Goal: Task Accomplishment & Management: Manage account settings

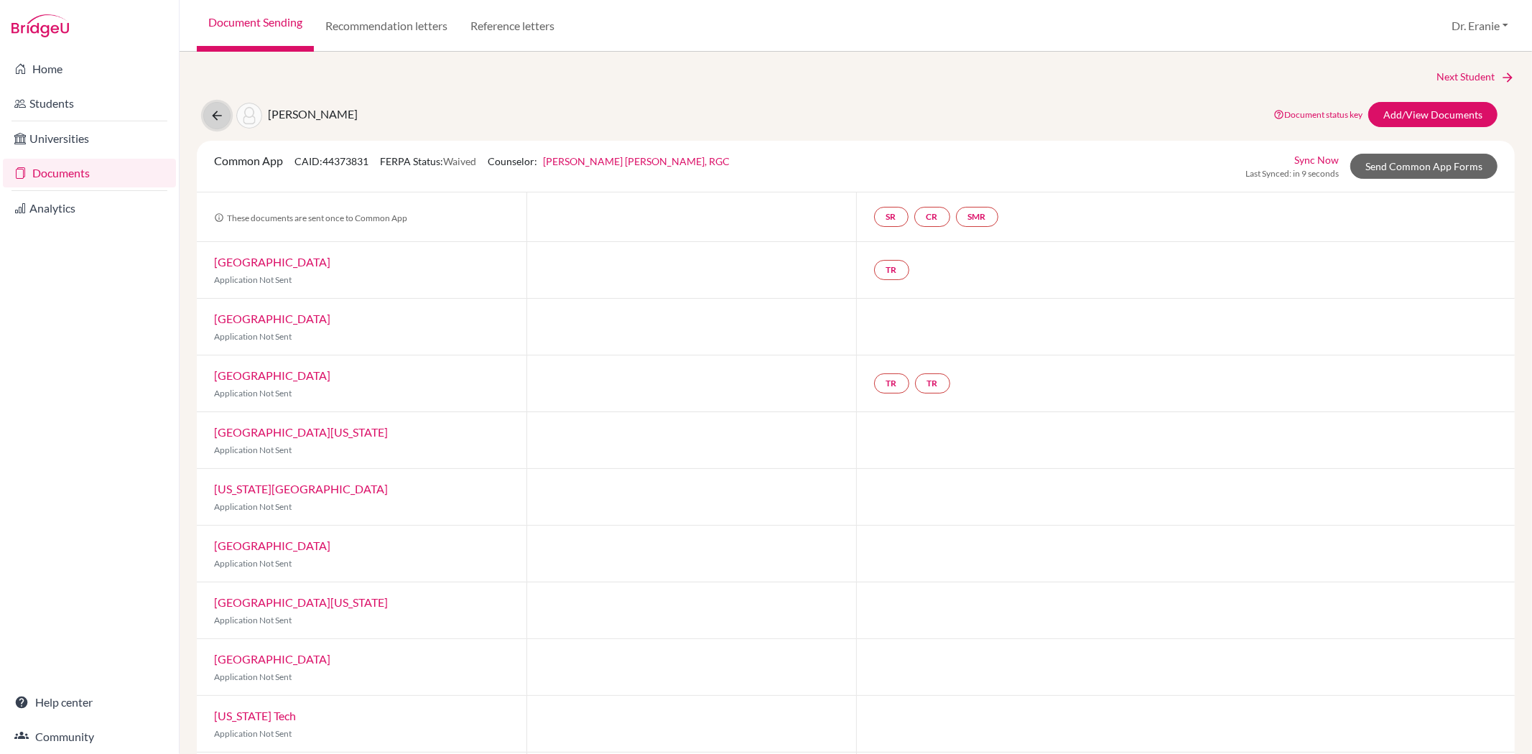
click at [218, 106] on button at bounding box center [216, 115] width 27 height 27
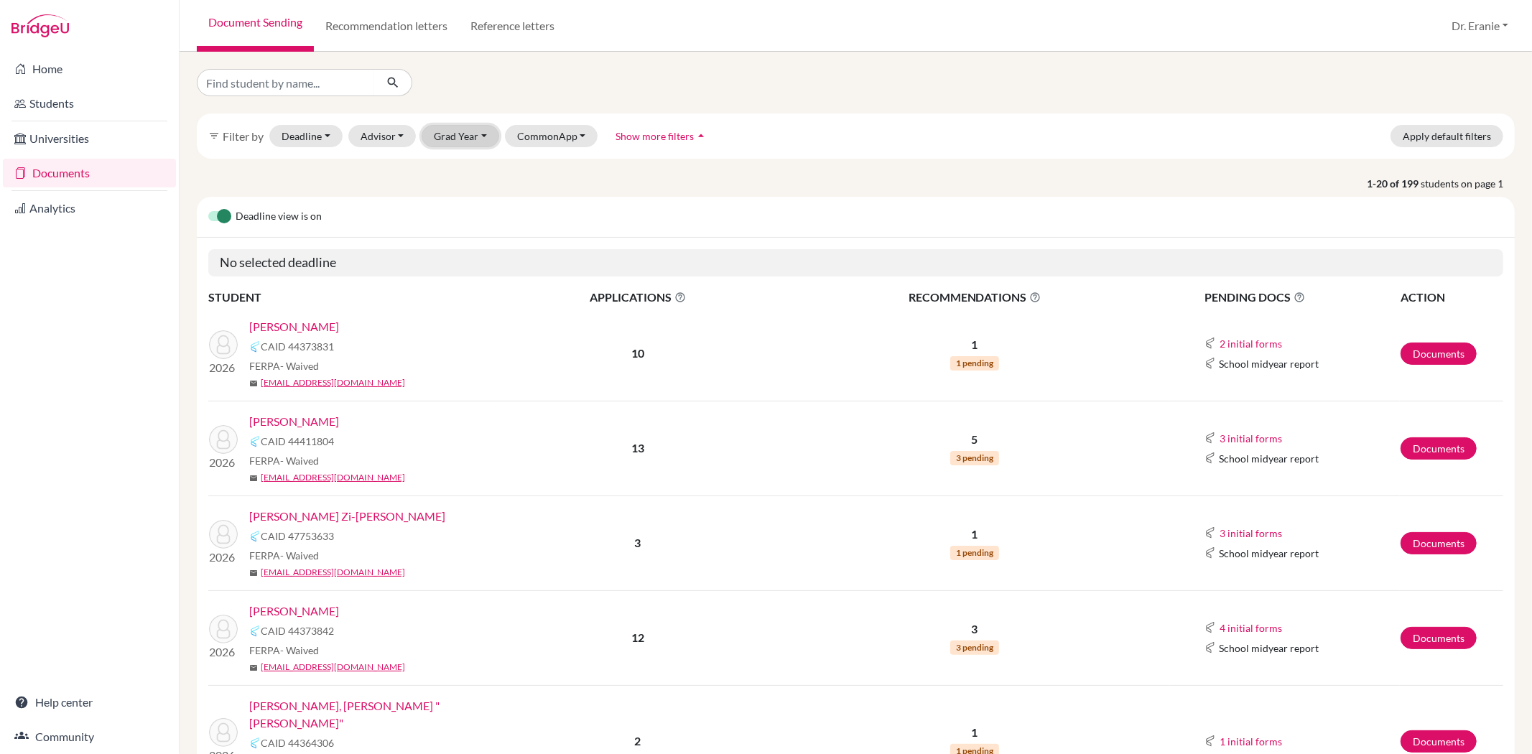
click at [476, 135] on button "Grad Year" at bounding box center [461, 136] width 78 height 22
click at [460, 190] on span "2026" at bounding box center [453, 189] width 26 height 17
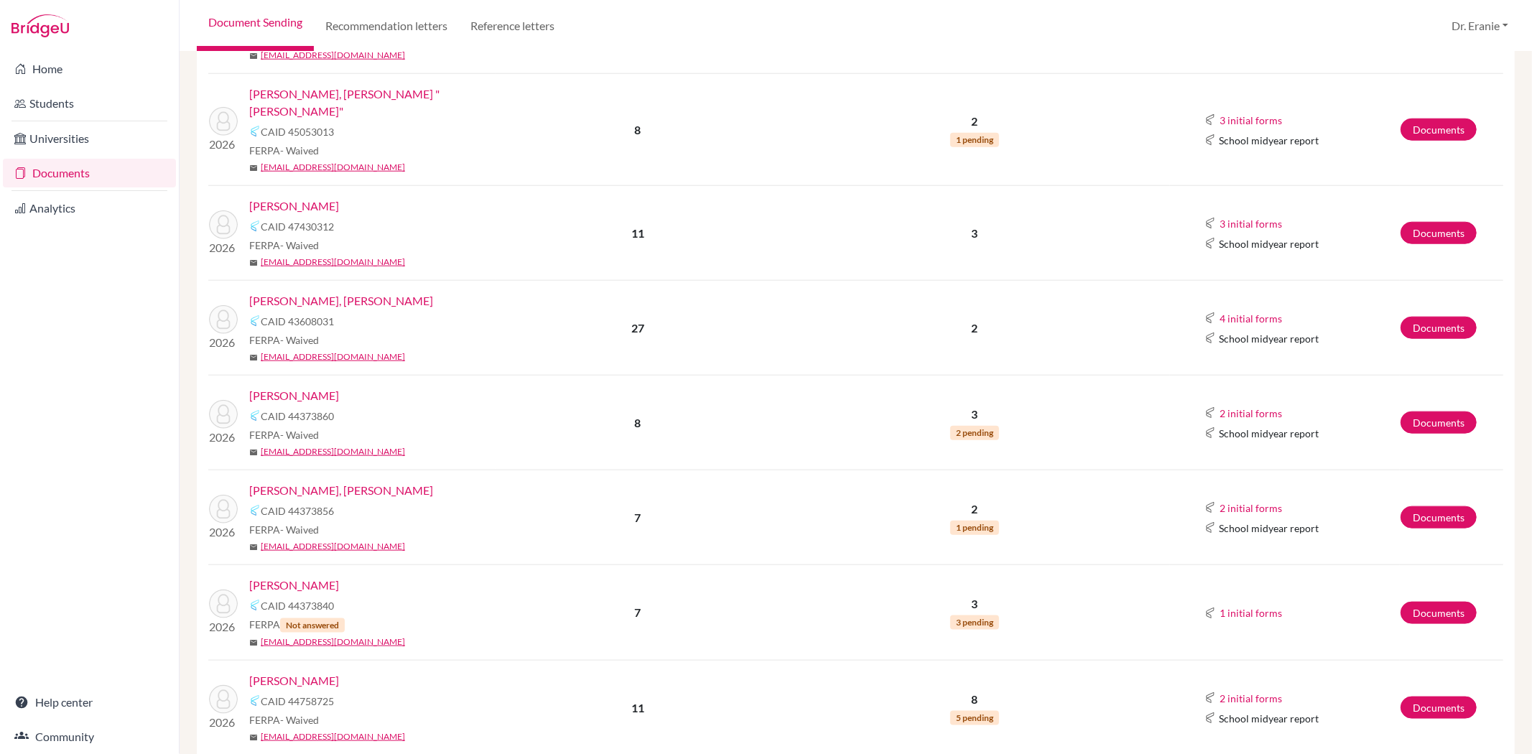
scroll to position [1197, 0]
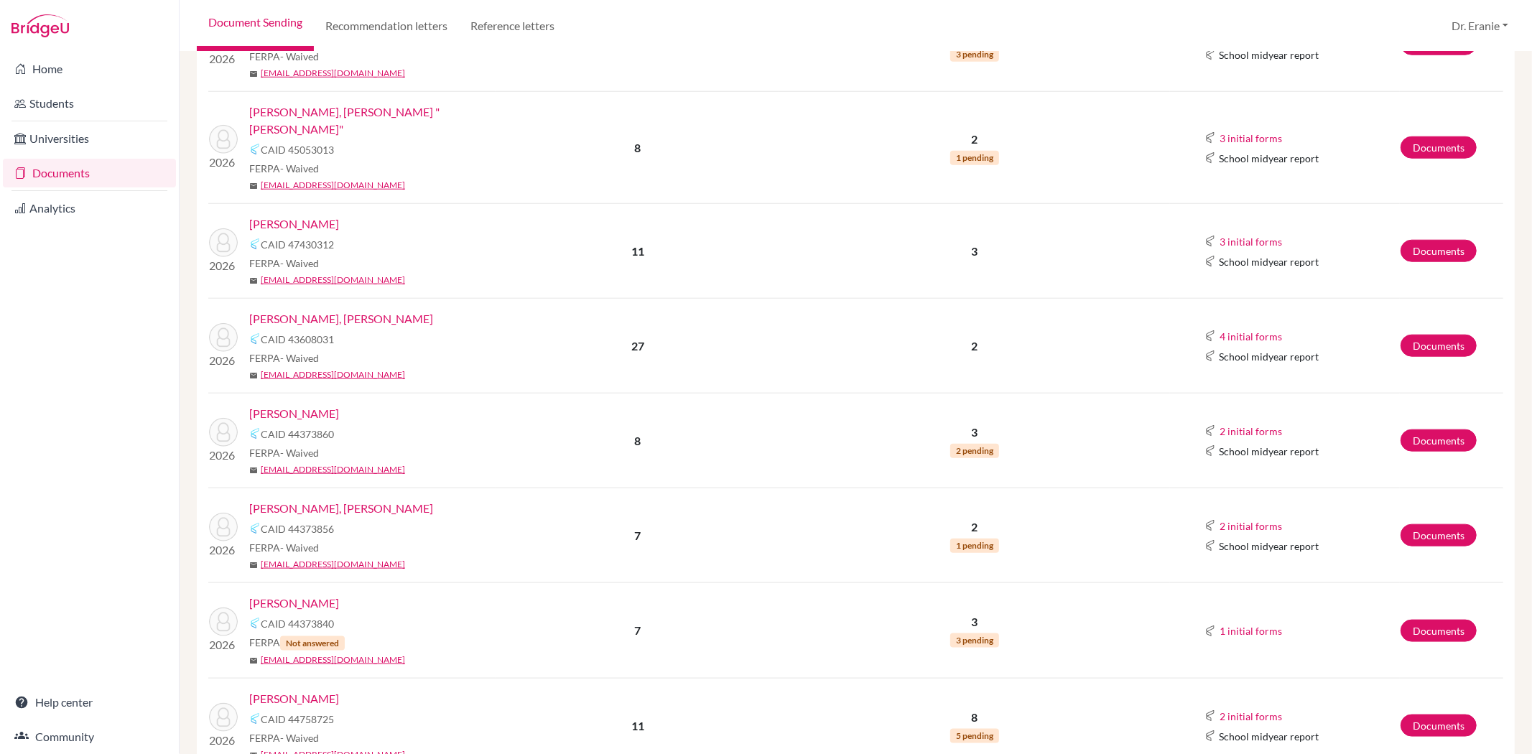
click at [330, 310] on link "Hsu, Eagan Ting-Wei" at bounding box center [341, 318] width 184 height 17
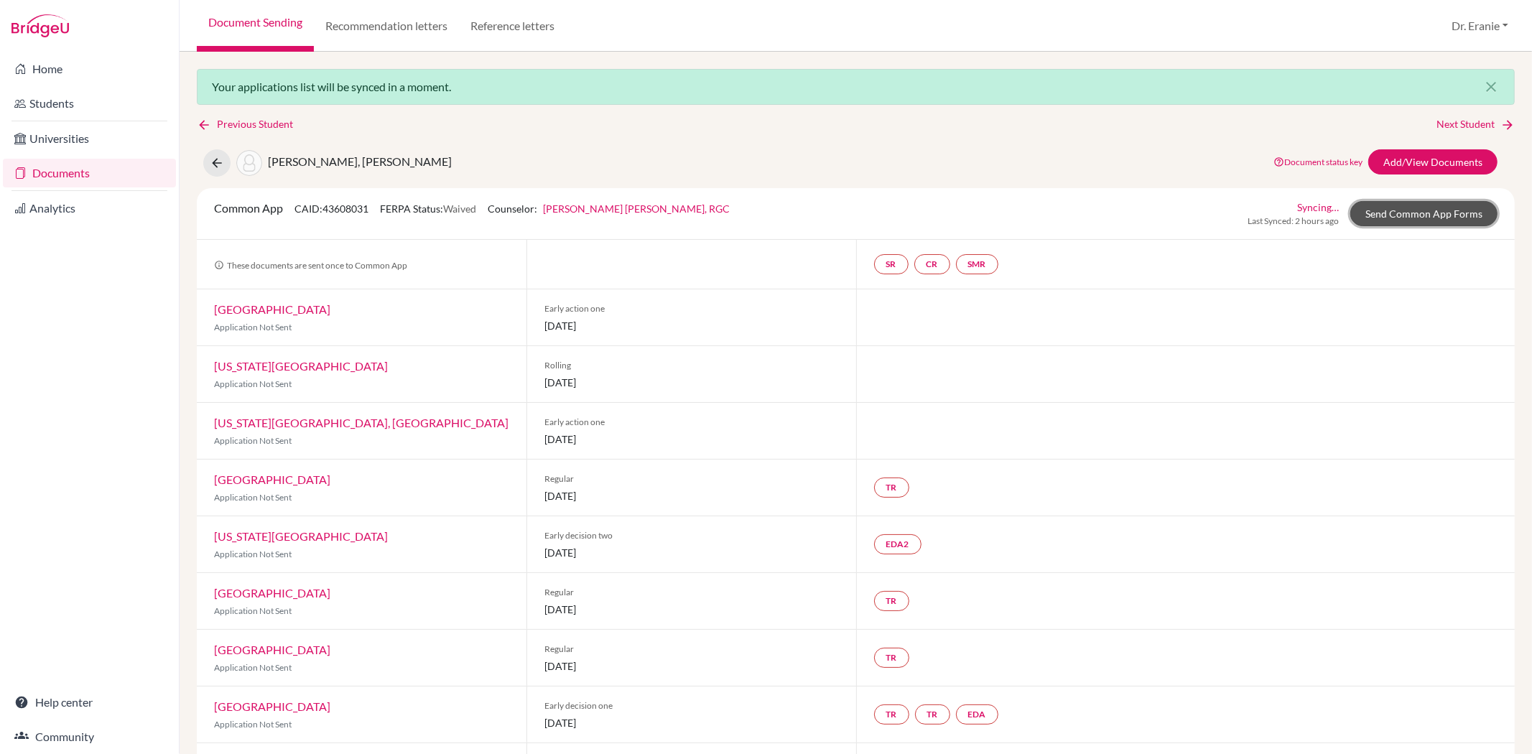
click at [1370, 213] on link "Send Common App Forms" at bounding box center [1423, 213] width 147 height 25
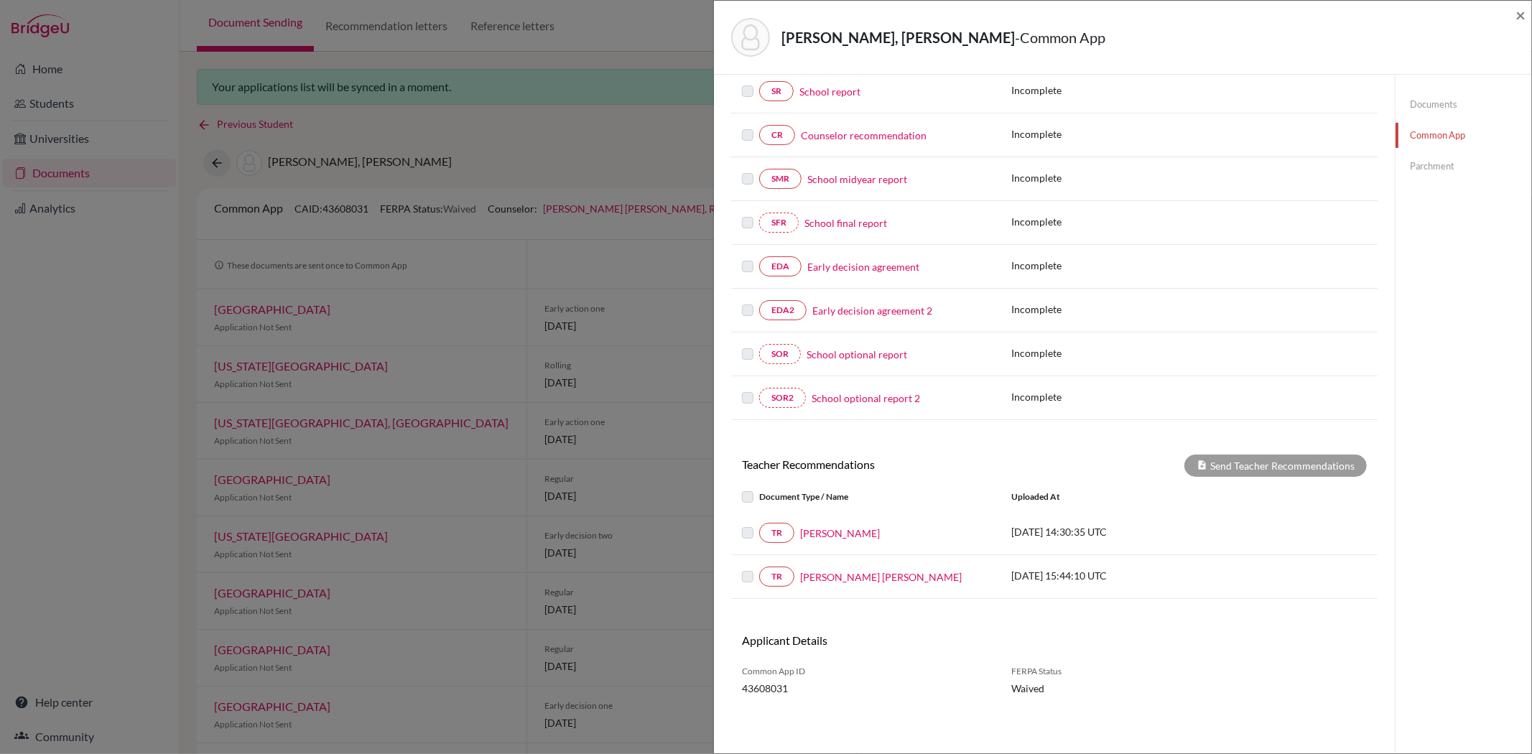
scroll to position [118, 0]
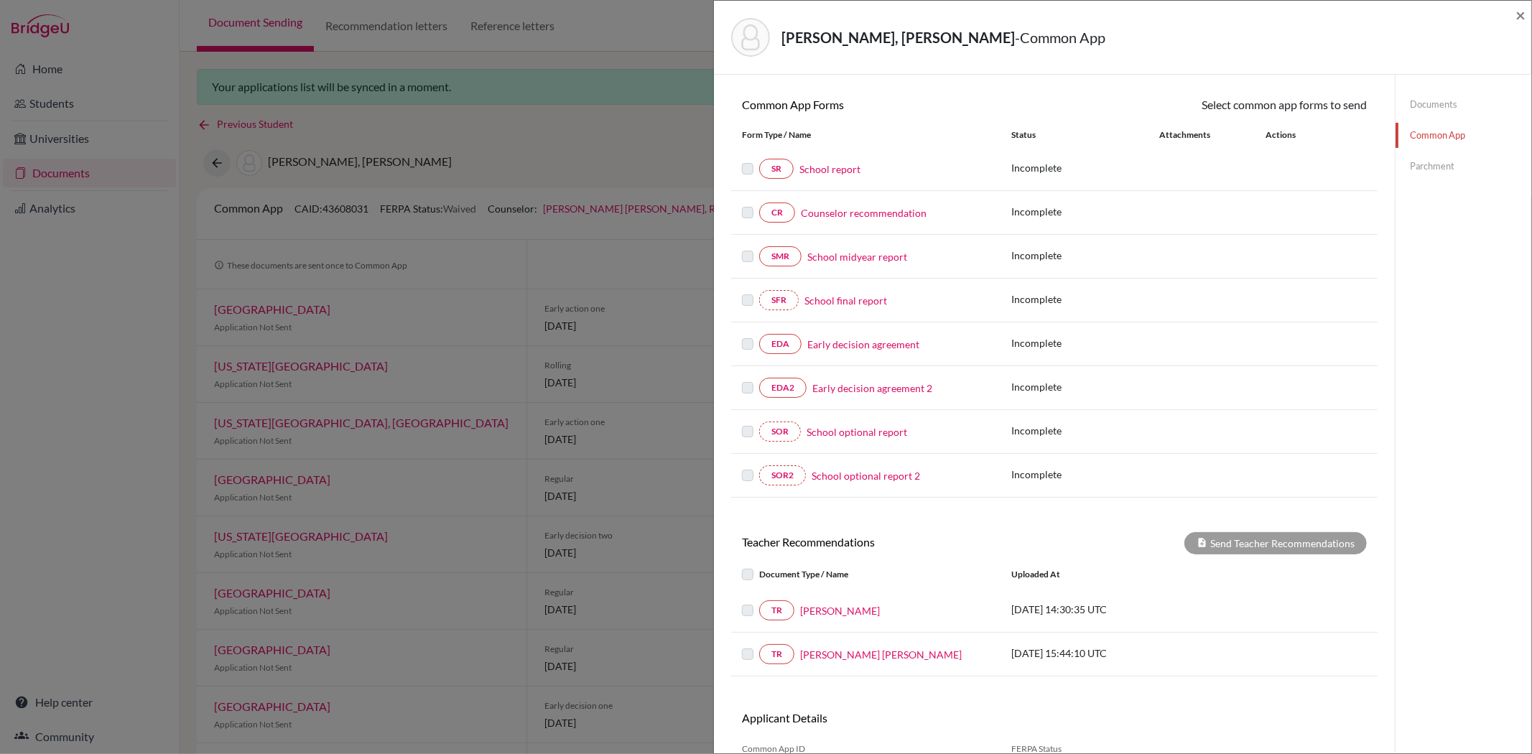
click at [1514, 17] on div "Hsu, Eagan Ting-Wei - Common App ×" at bounding box center [1123, 37] width 806 height 62
click at [1516, 14] on span "×" at bounding box center [1521, 14] width 10 height 21
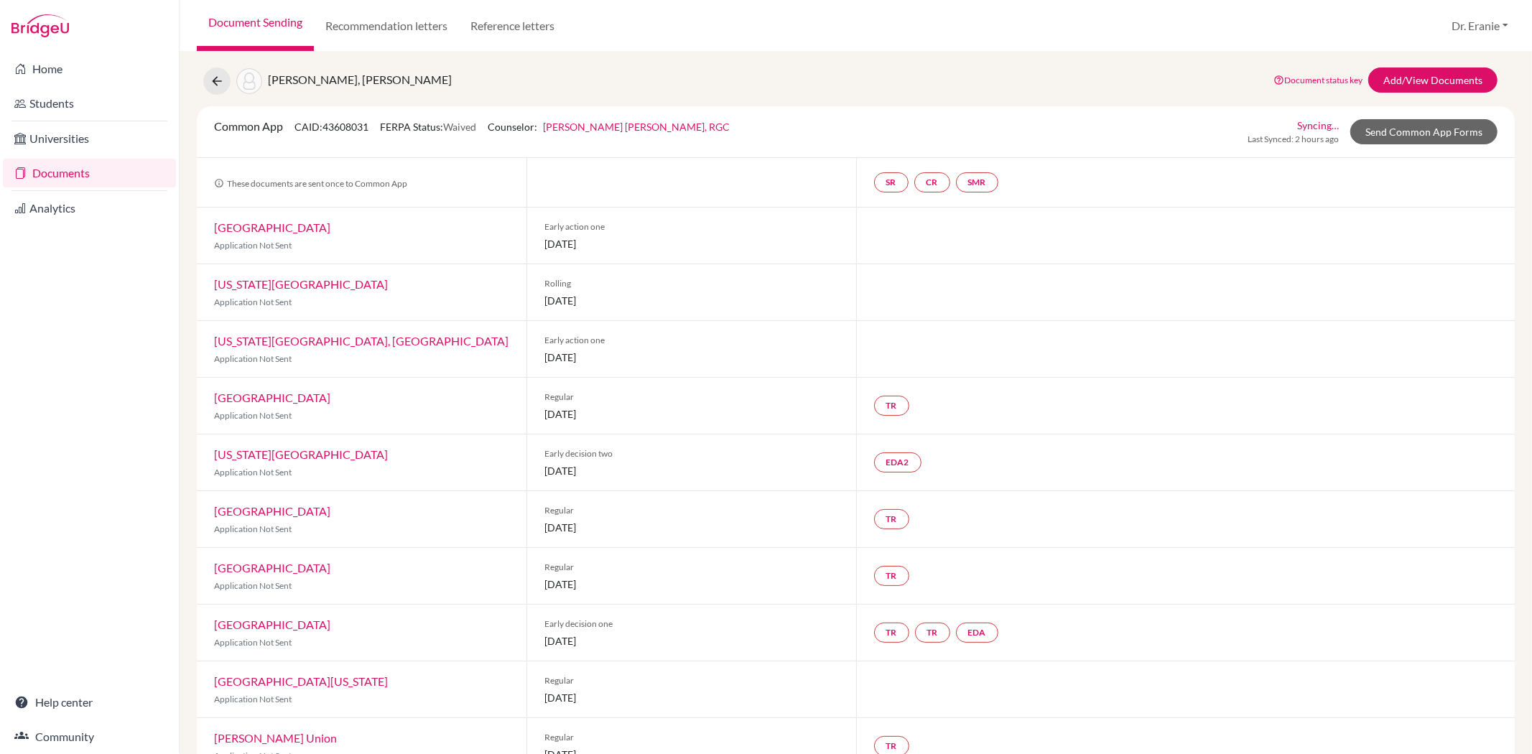
scroll to position [159, 0]
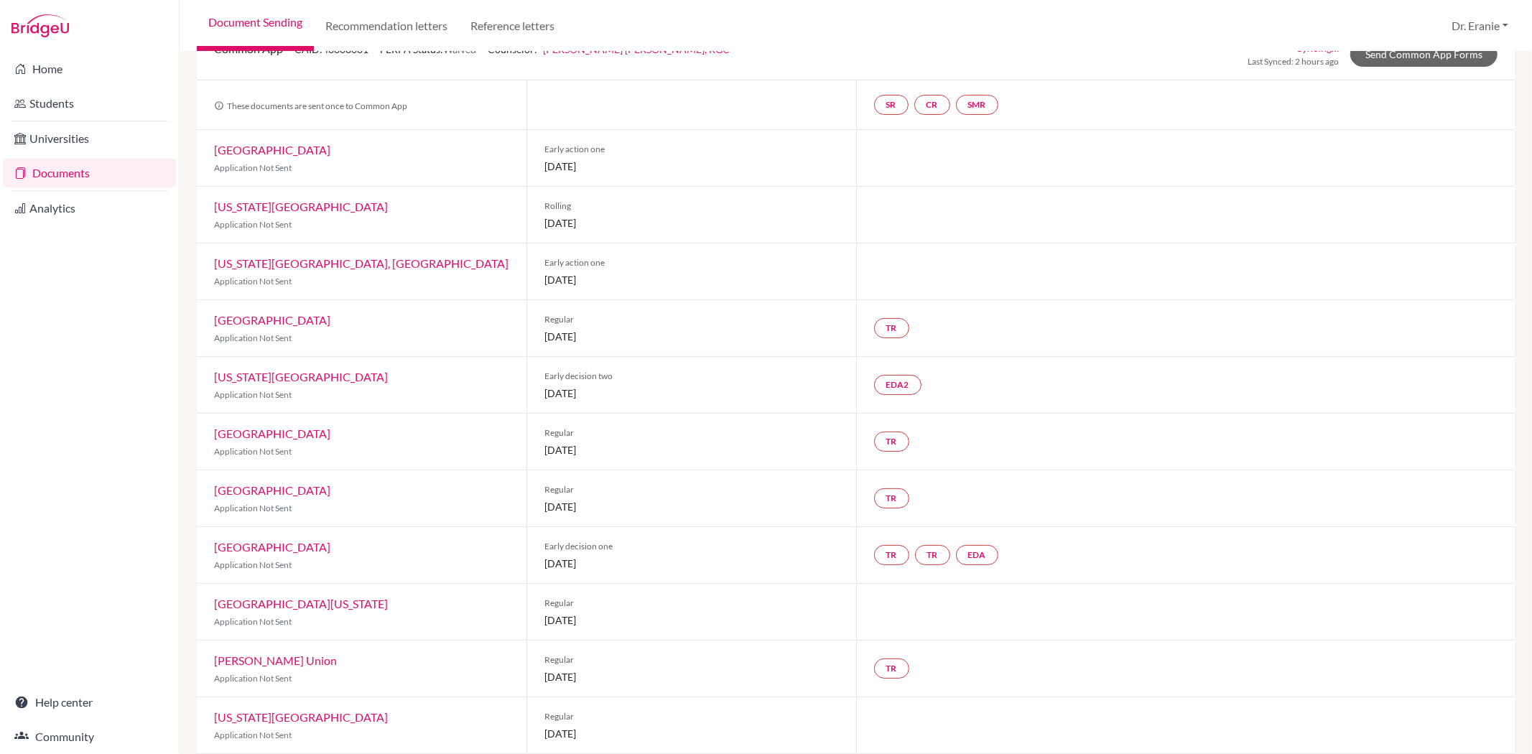
click at [234, 152] on link "Concordia University Irvine" at bounding box center [272, 150] width 116 height 14
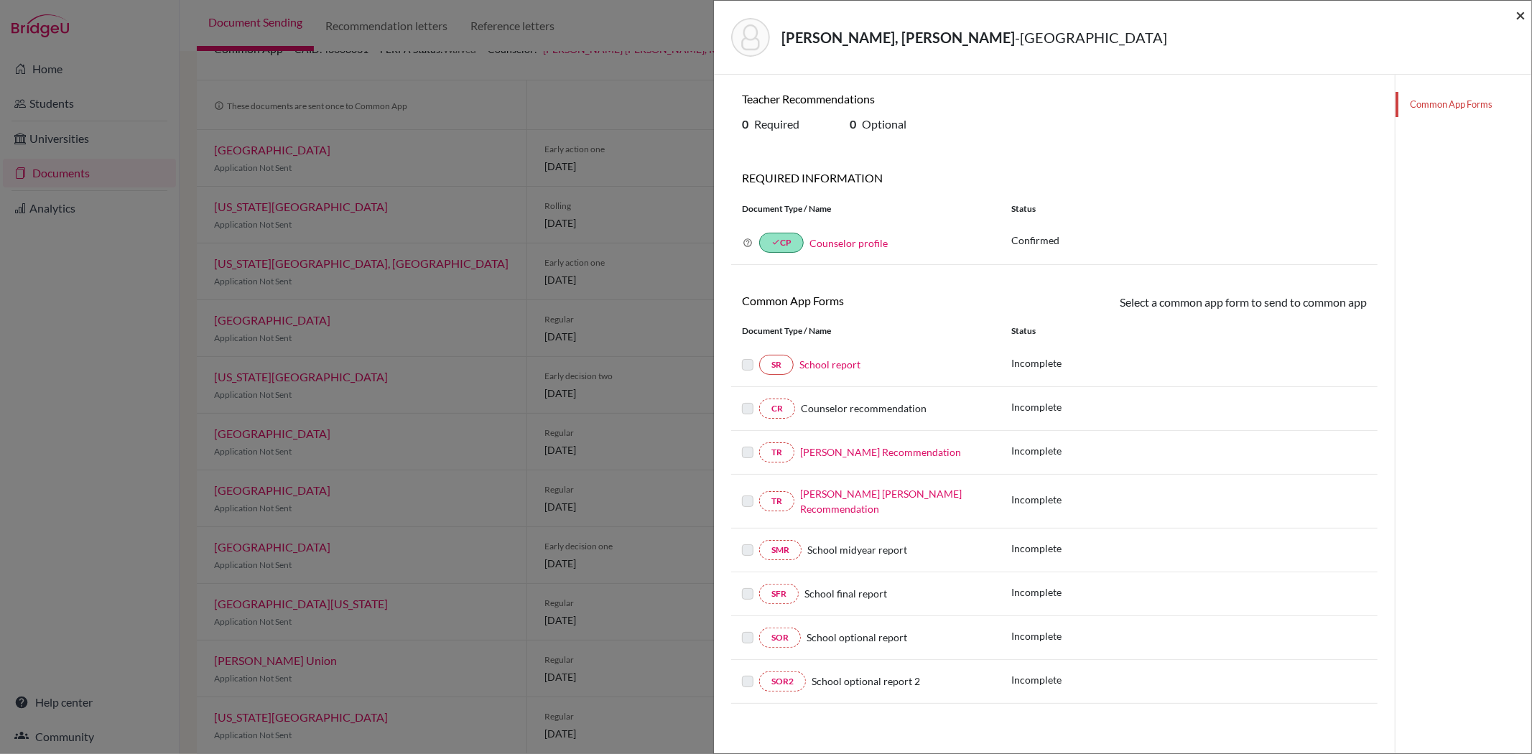
click at [1517, 14] on span "×" at bounding box center [1521, 14] width 10 height 21
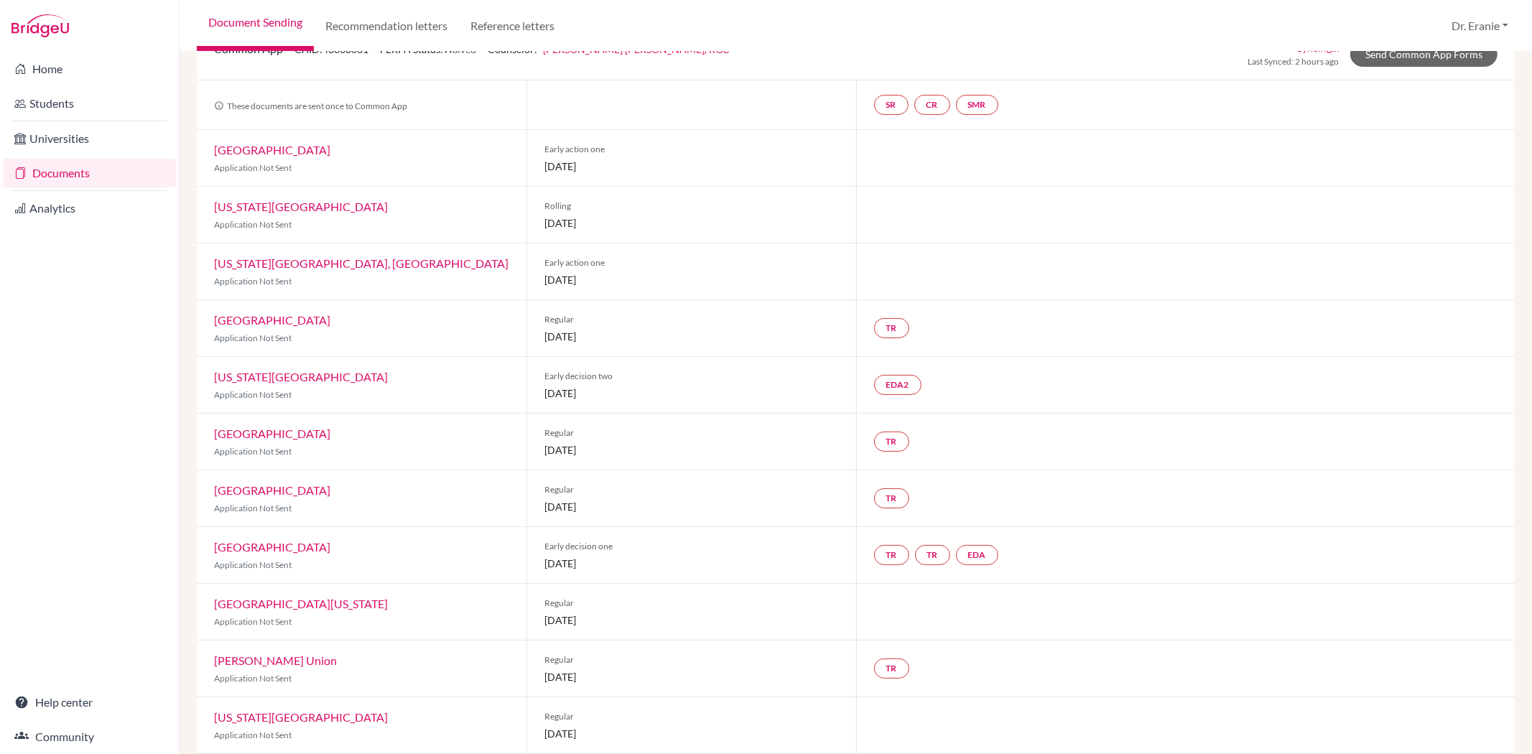
click at [304, 266] on link "Pennsylvania State University, University Park" at bounding box center [361, 263] width 295 height 14
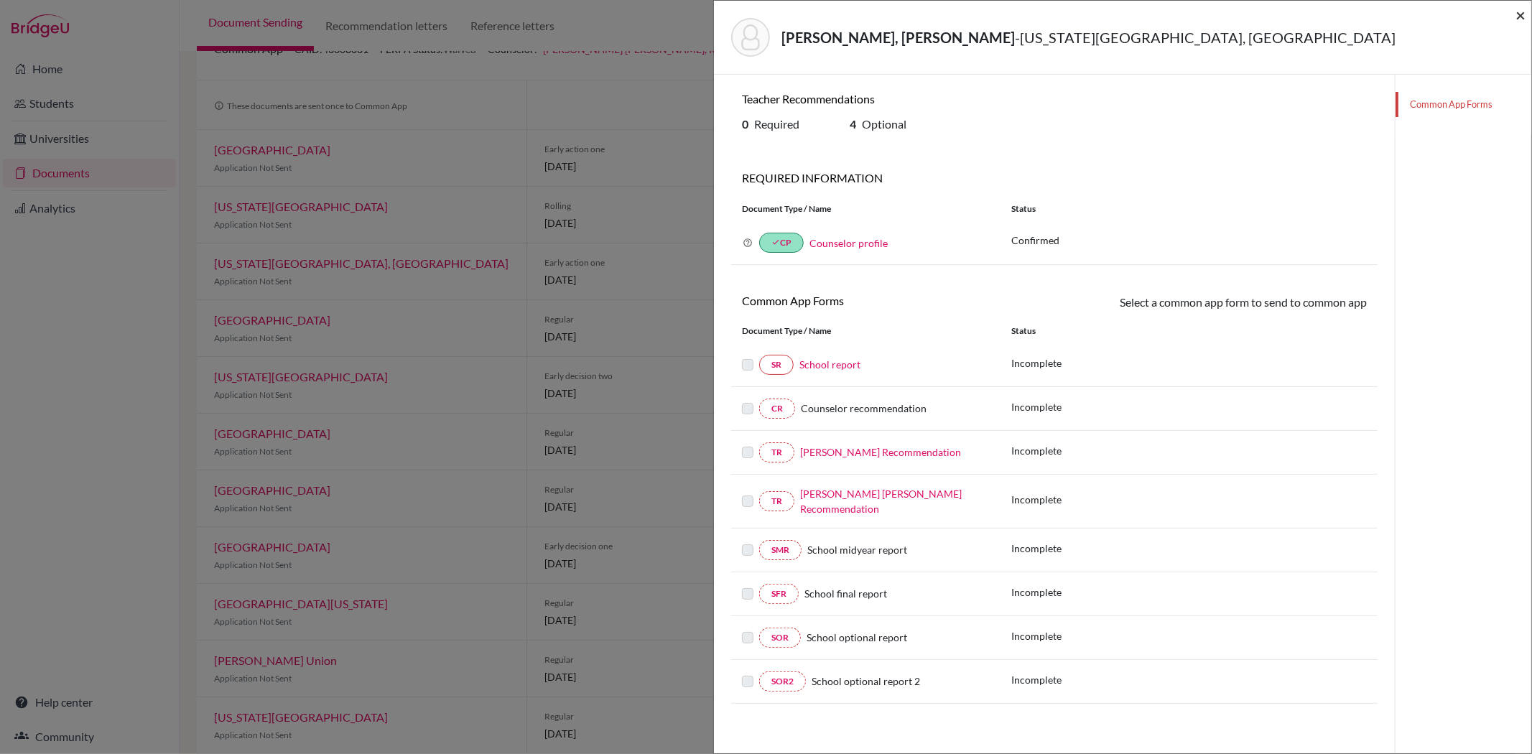
click at [1521, 17] on span "×" at bounding box center [1521, 14] width 10 height 21
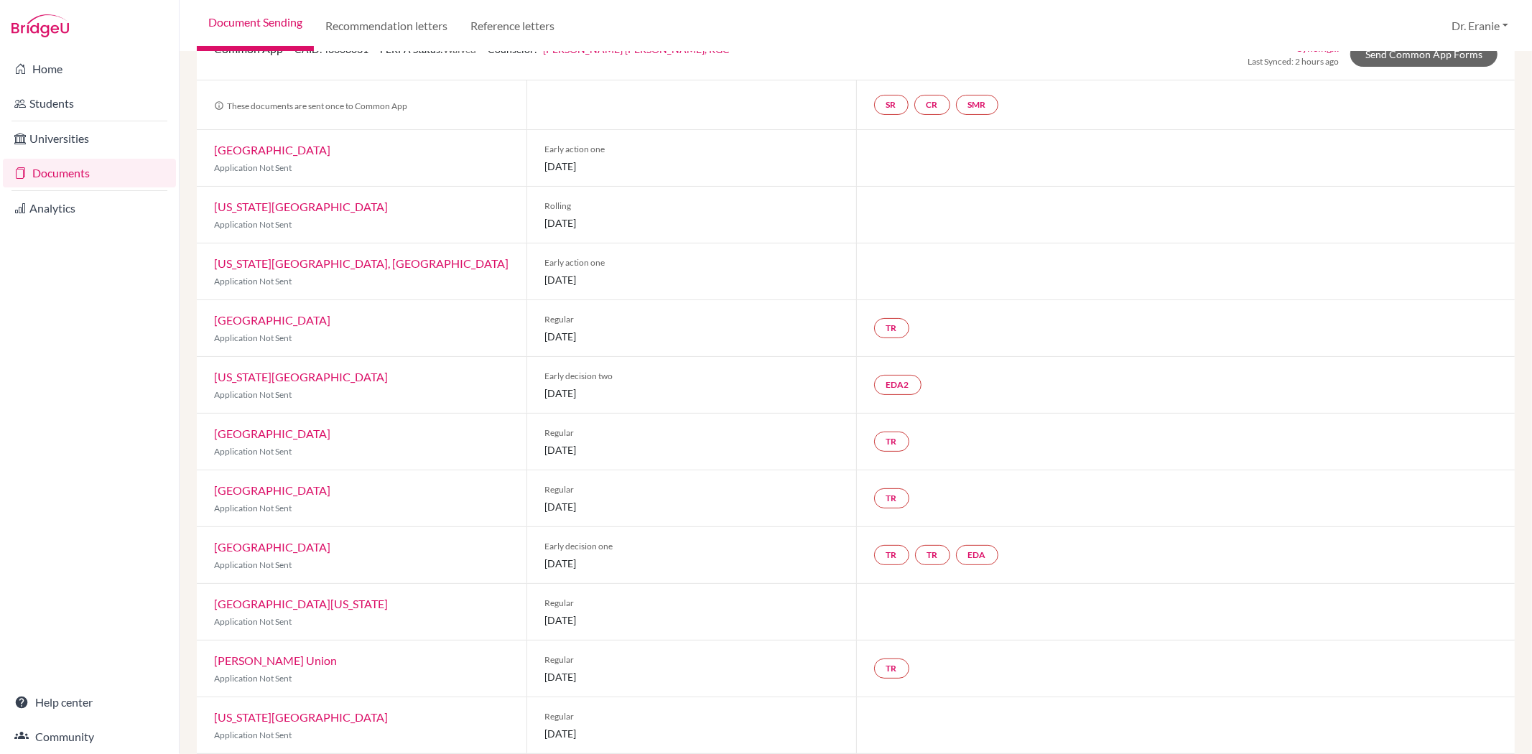
click at [275, 379] on link "New York University" at bounding box center [301, 377] width 174 height 14
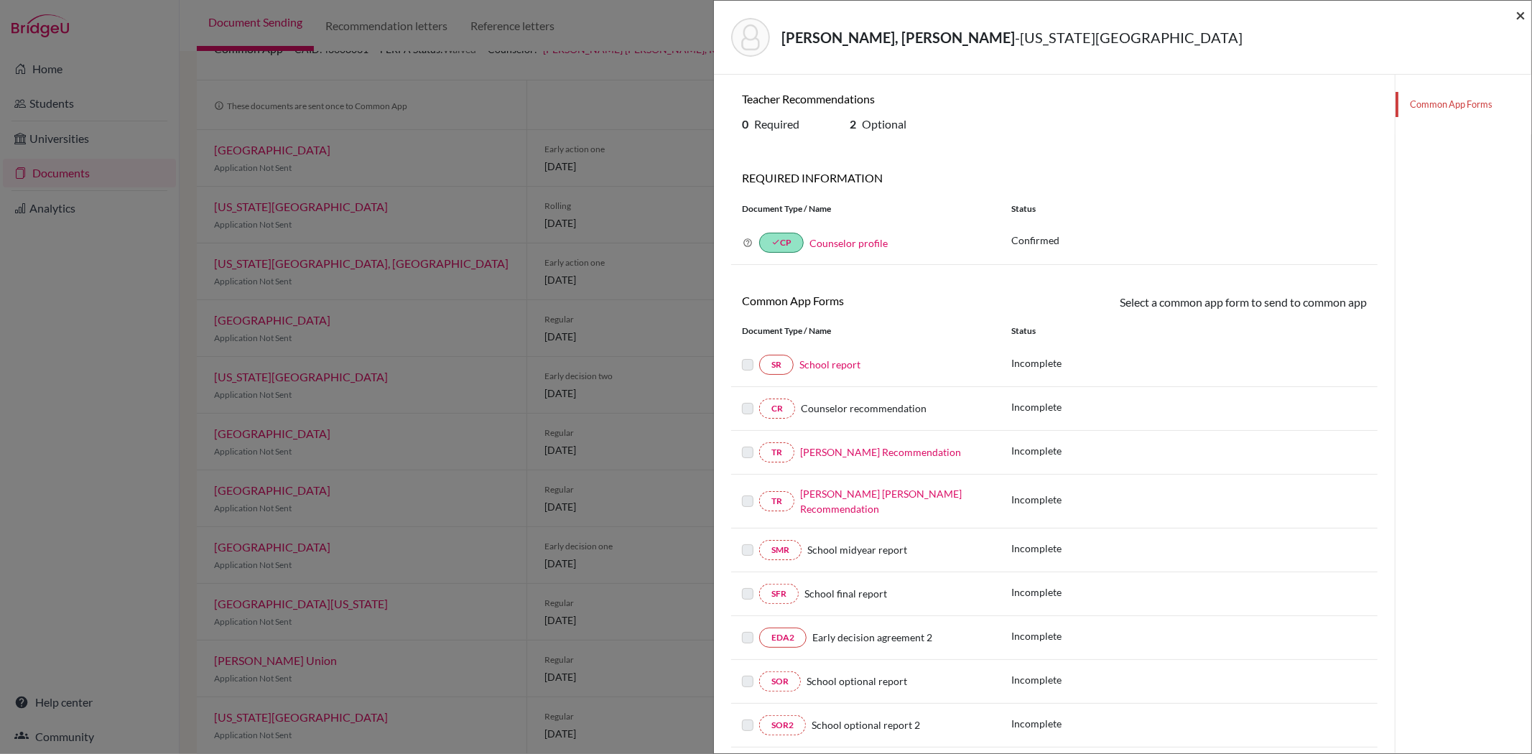
click at [1523, 15] on span "×" at bounding box center [1521, 14] width 10 height 21
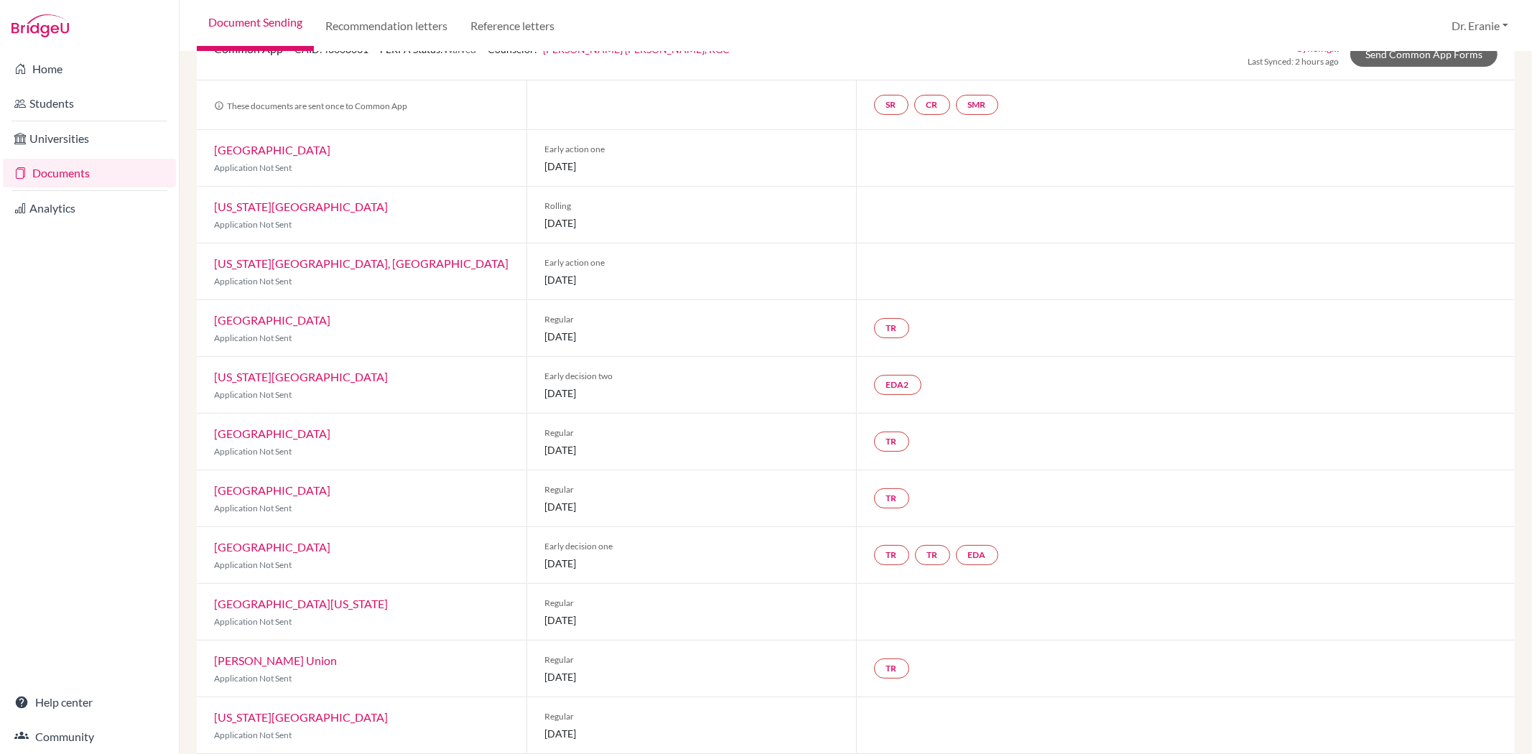
click at [239, 432] on link "Syracuse University" at bounding box center [272, 434] width 116 height 14
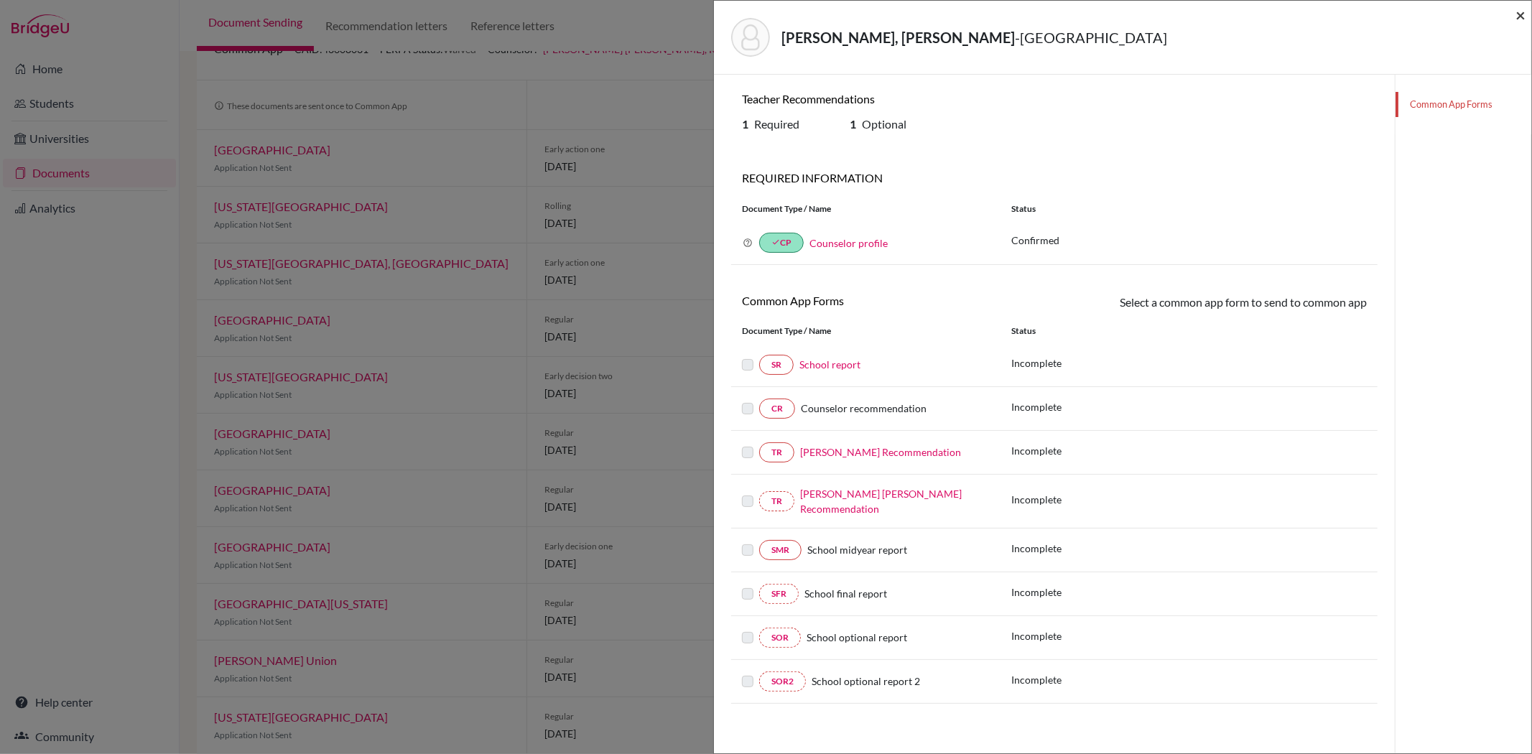
click at [1523, 17] on span "×" at bounding box center [1521, 14] width 10 height 21
click at [856, 491] on link "Patrick Dave Q. Bugarin’s Recommendation" at bounding box center [881, 501] width 162 height 27
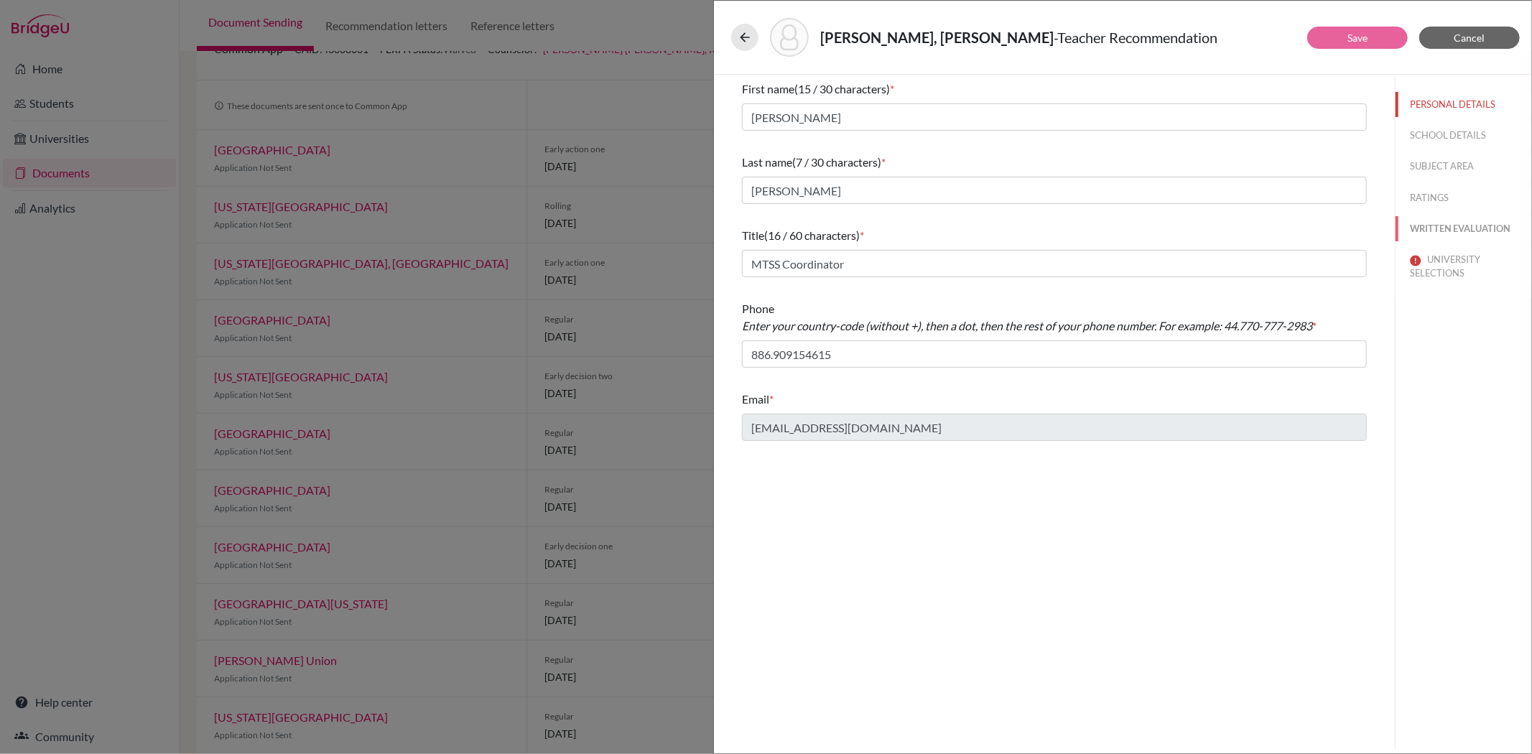
click at [1455, 226] on button "WRITTEN EVALUATION" at bounding box center [1464, 228] width 136 height 25
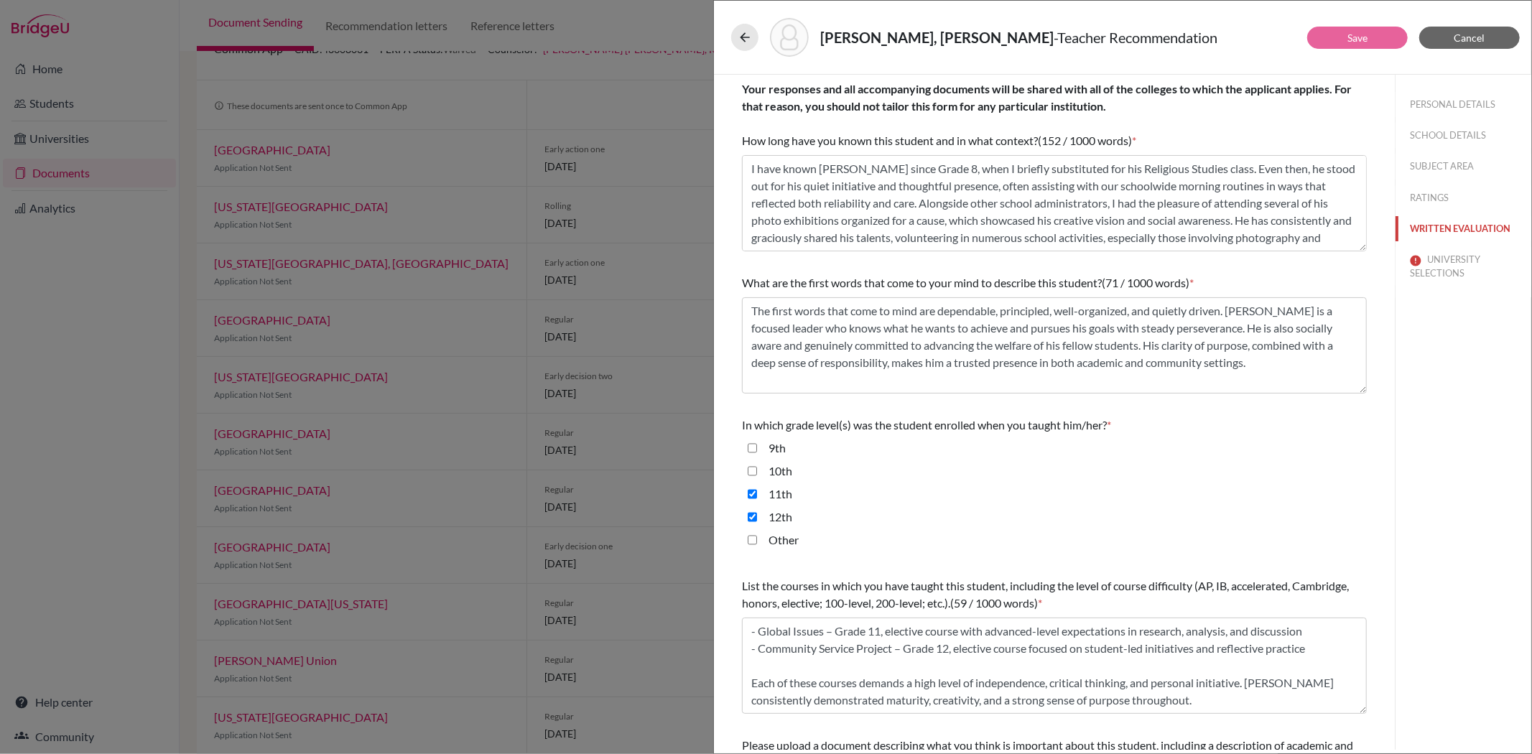
scroll to position [154, 0]
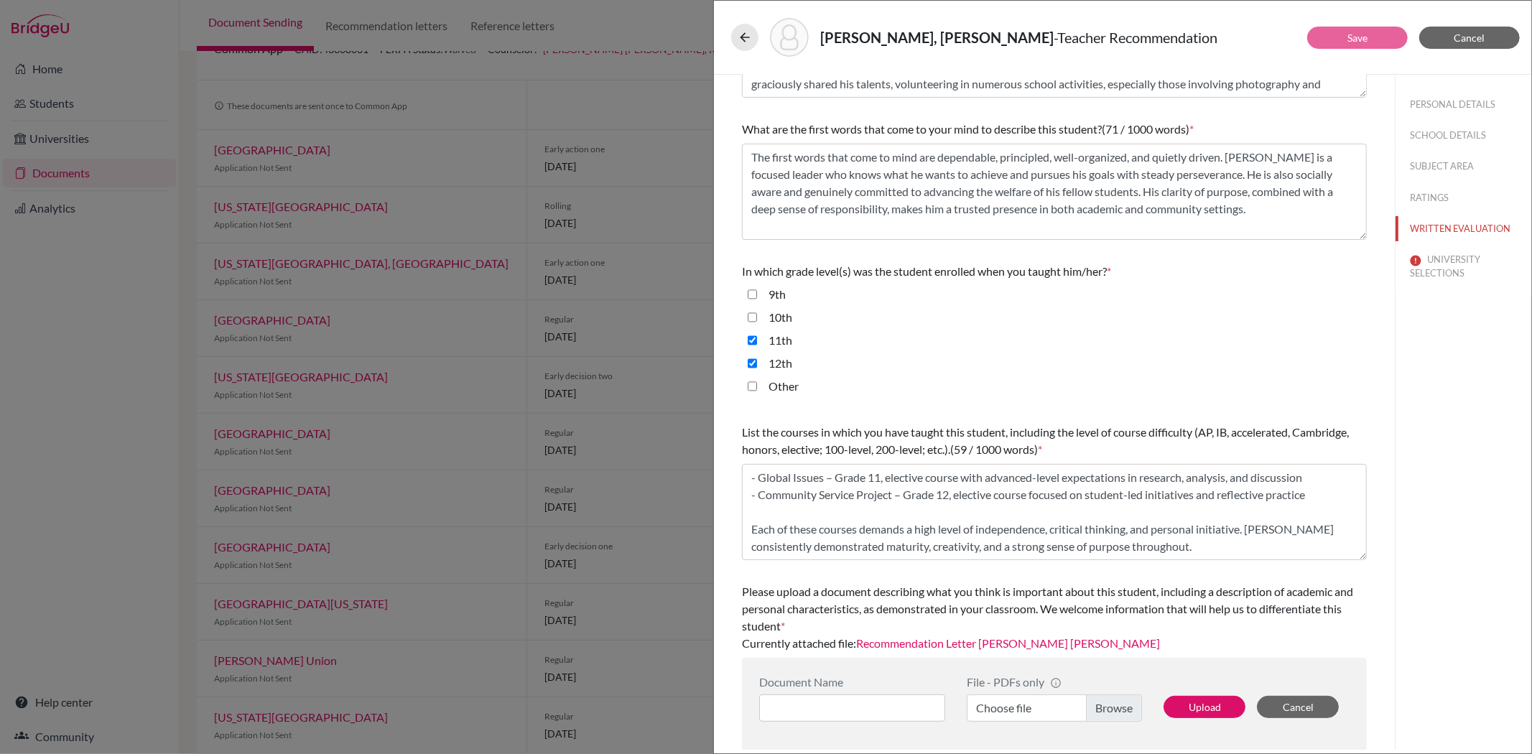
click at [965, 643] on link "Recommendation Letter Eagan Hsu" at bounding box center [1008, 643] width 304 height 14
click at [1466, 37] on span "Cancel" at bounding box center [1470, 38] width 31 height 12
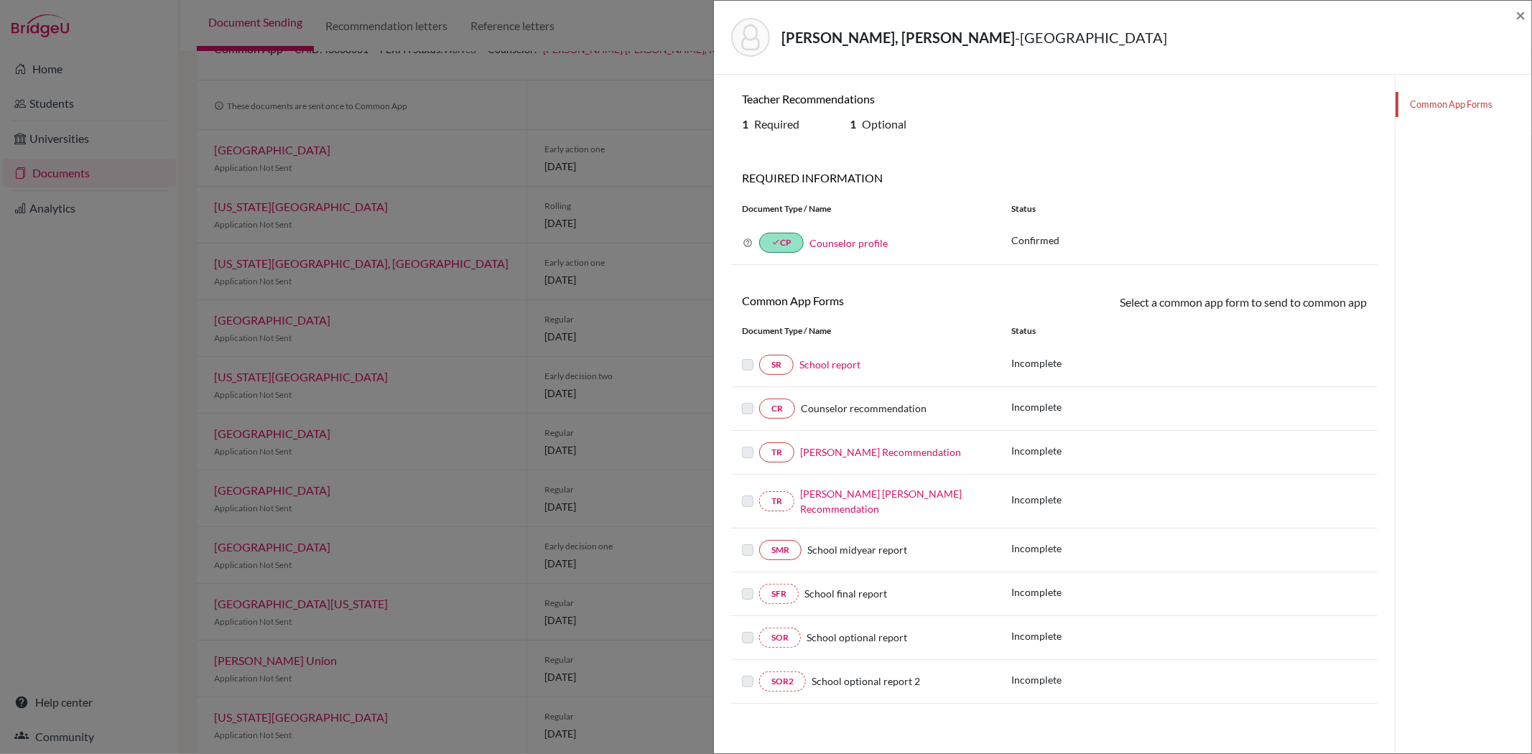
click at [866, 448] on link "Jofil Collado’s Recommendation" at bounding box center [880, 452] width 161 height 12
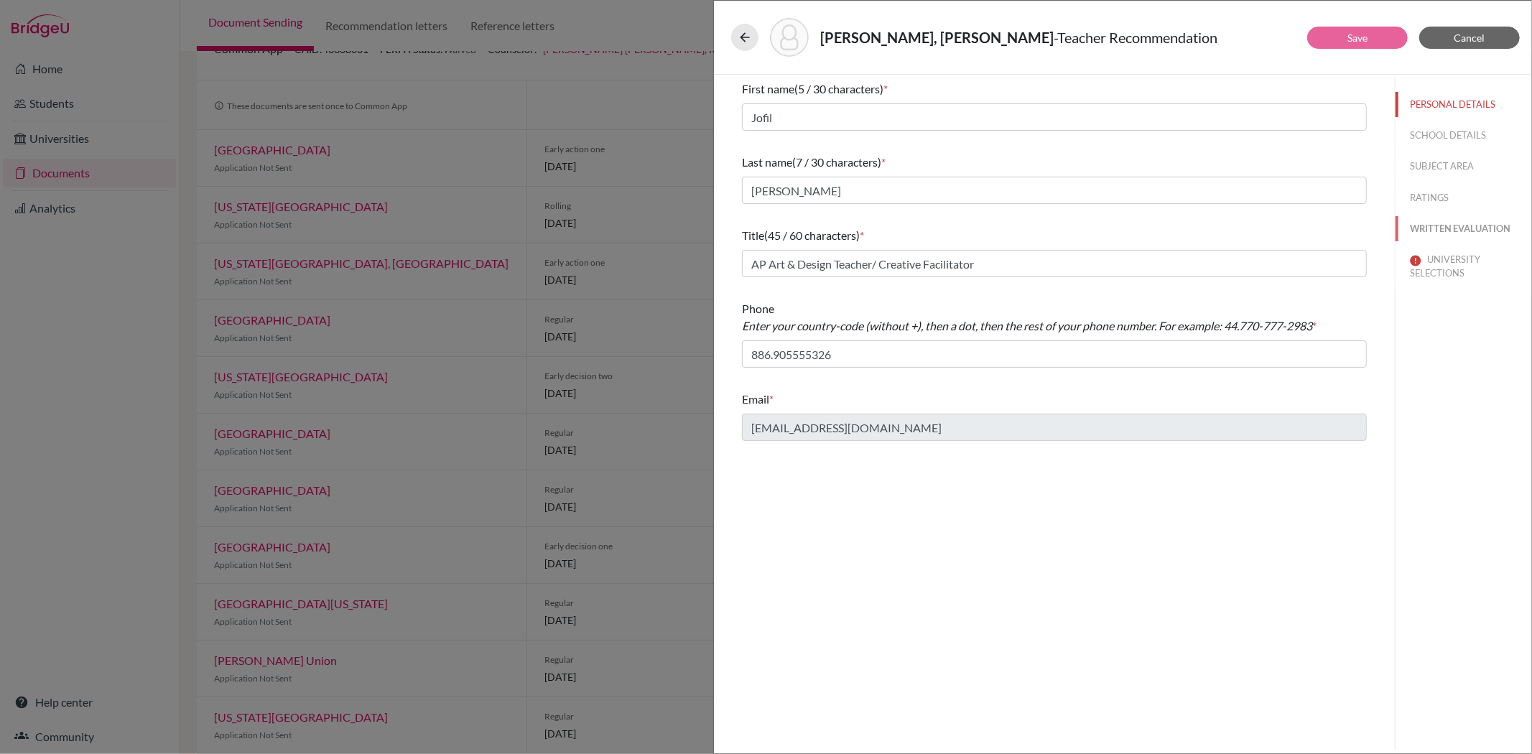
click at [1413, 227] on button "WRITTEN EVALUATION" at bounding box center [1464, 228] width 136 height 25
type input "Grades 1, 2, 3, and 8"
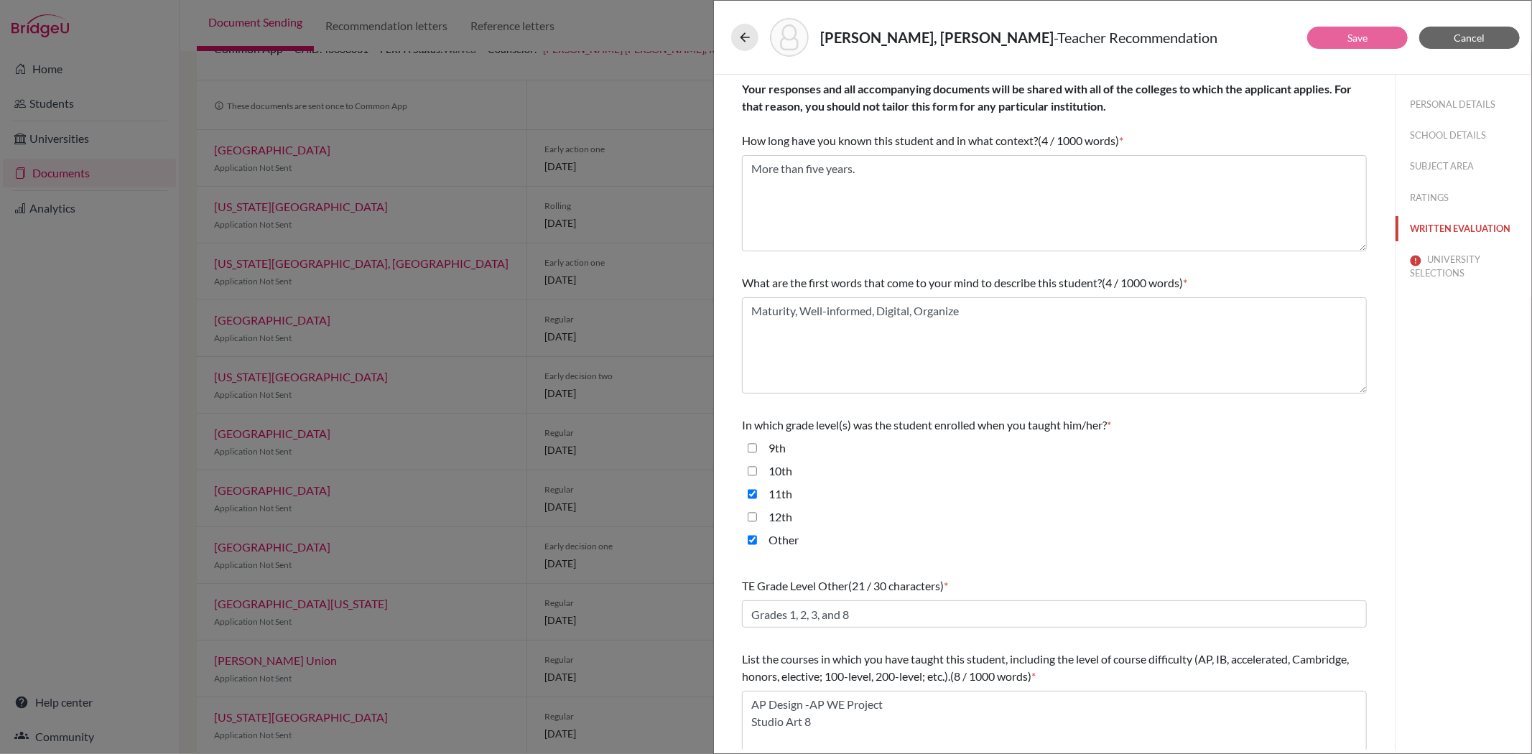
scroll to position [227, 0]
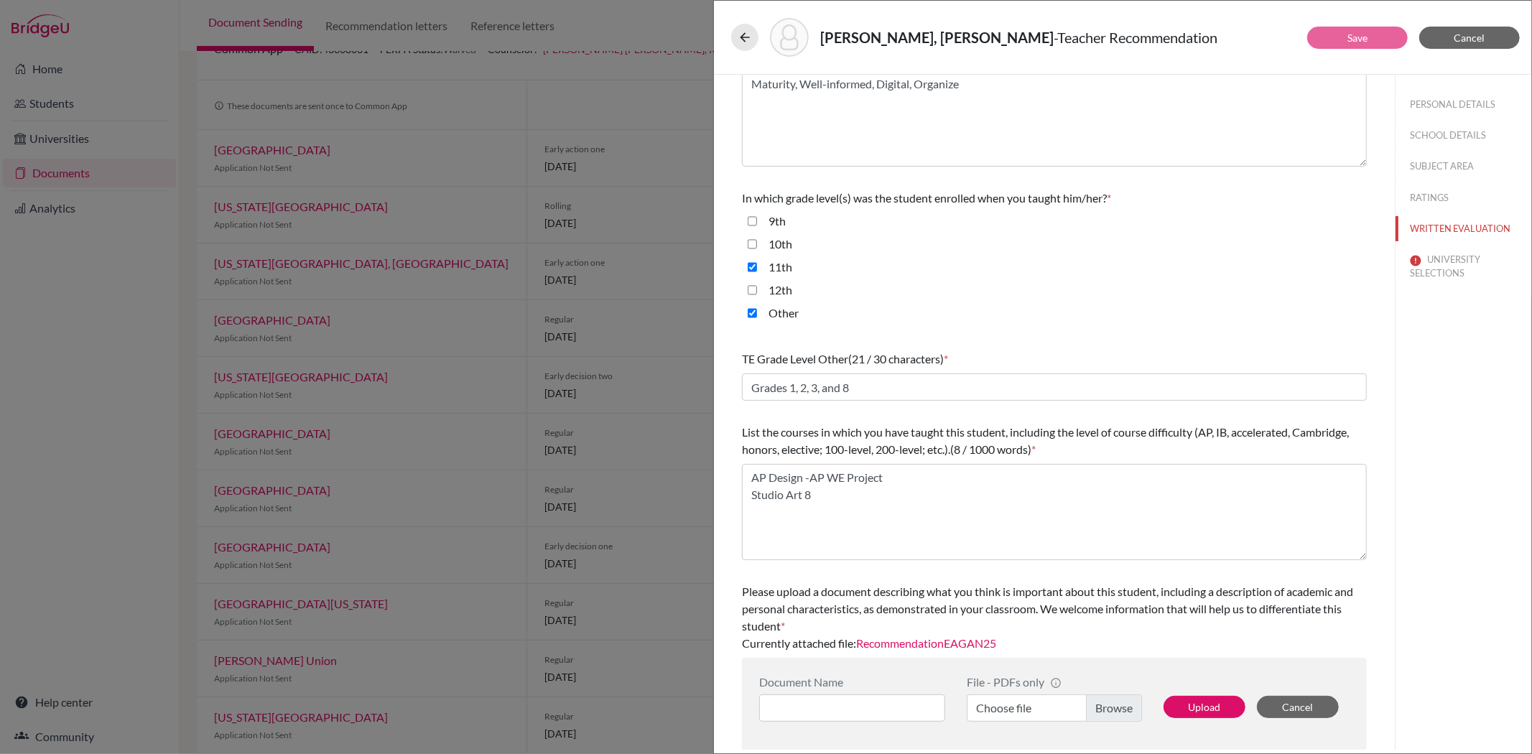
click at [946, 644] on link "RecommendationEAGAN25" at bounding box center [926, 643] width 140 height 14
click at [1462, 37] on span "Cancel" at bounding box center [1470, 38] width 31 height 12
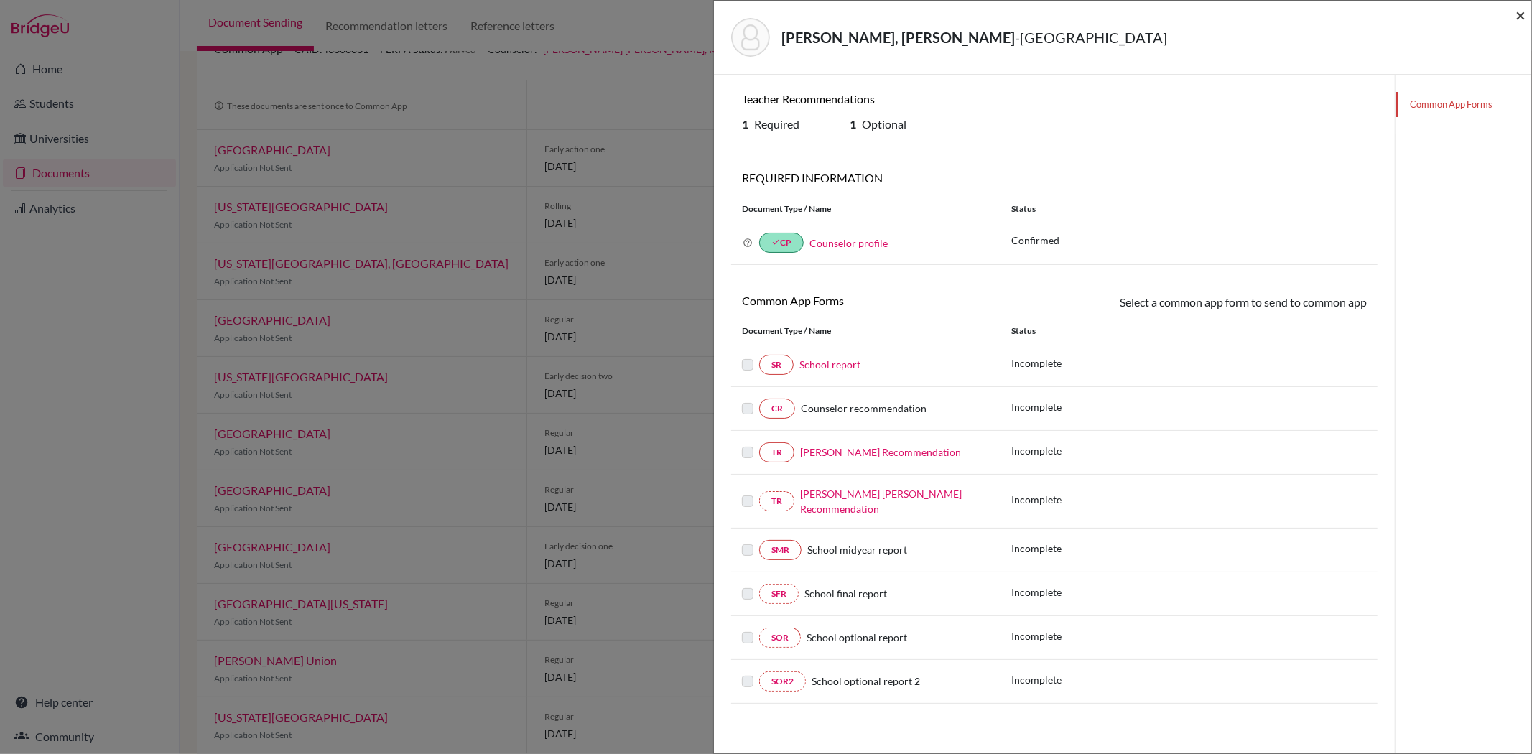
click at [1517, 17] on span "×" at bounding box center [1521, 14] width 10 height 21
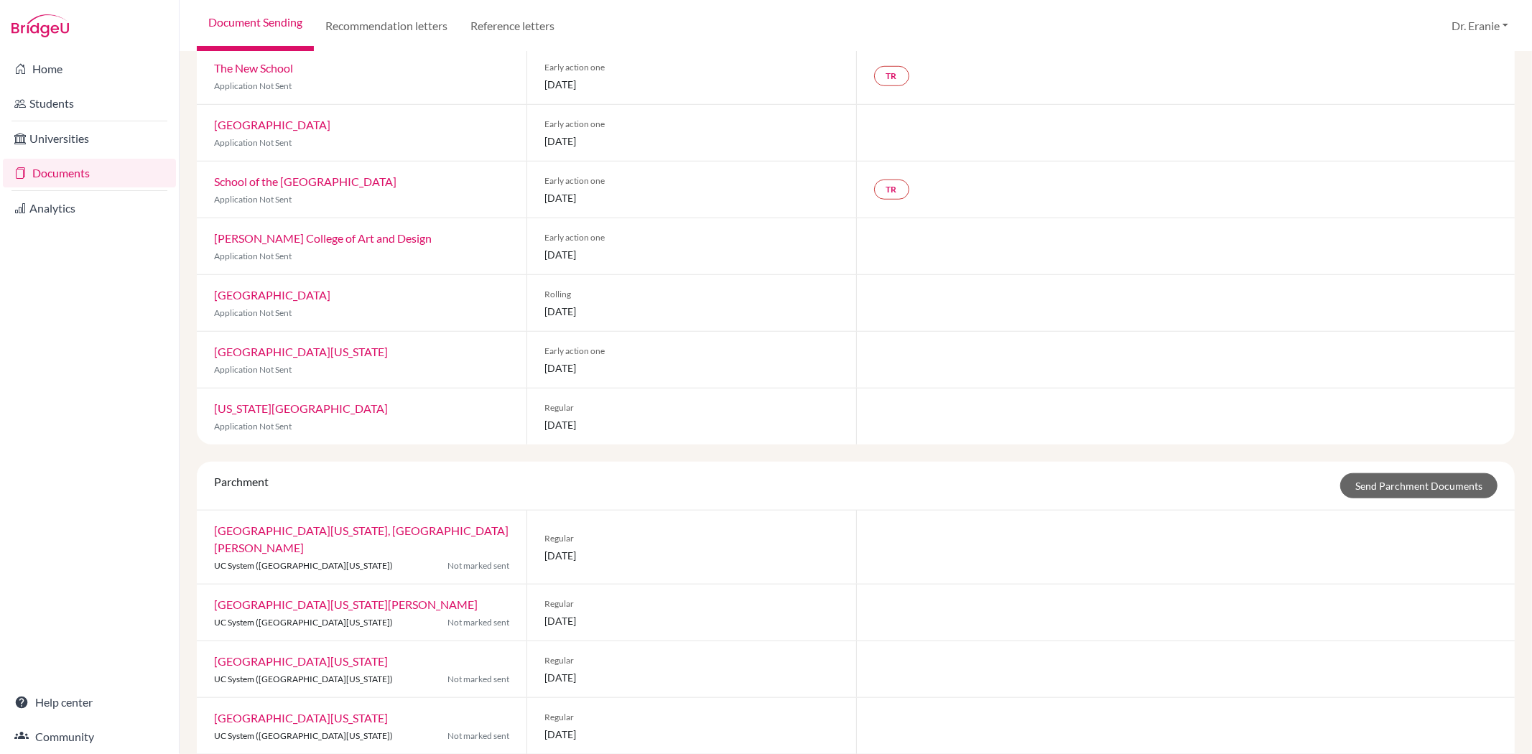
scroll to position [1151, 0]
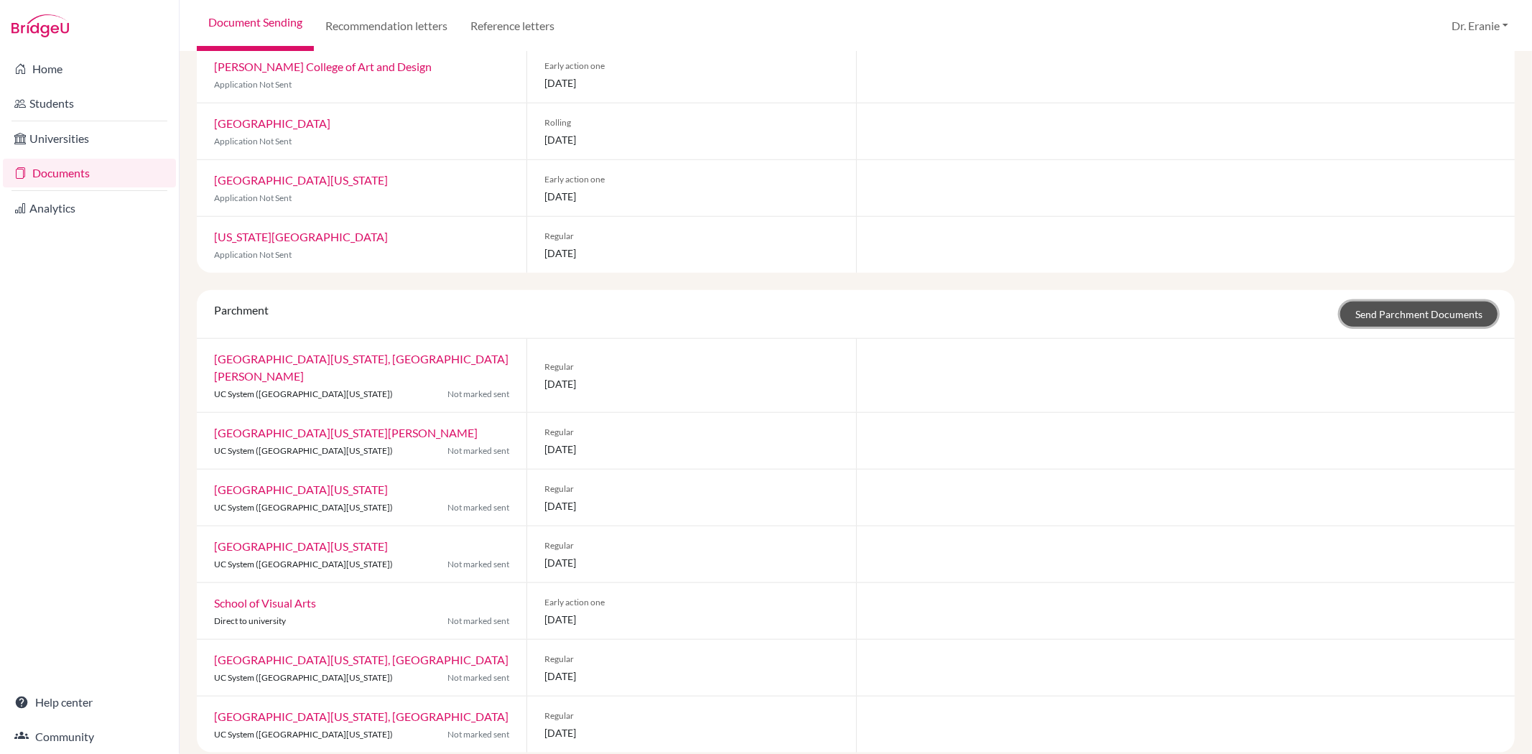
click at [1406, 310] on link "Send Parchment Documents" at bounding box center [1418, 314] width 157 height 25
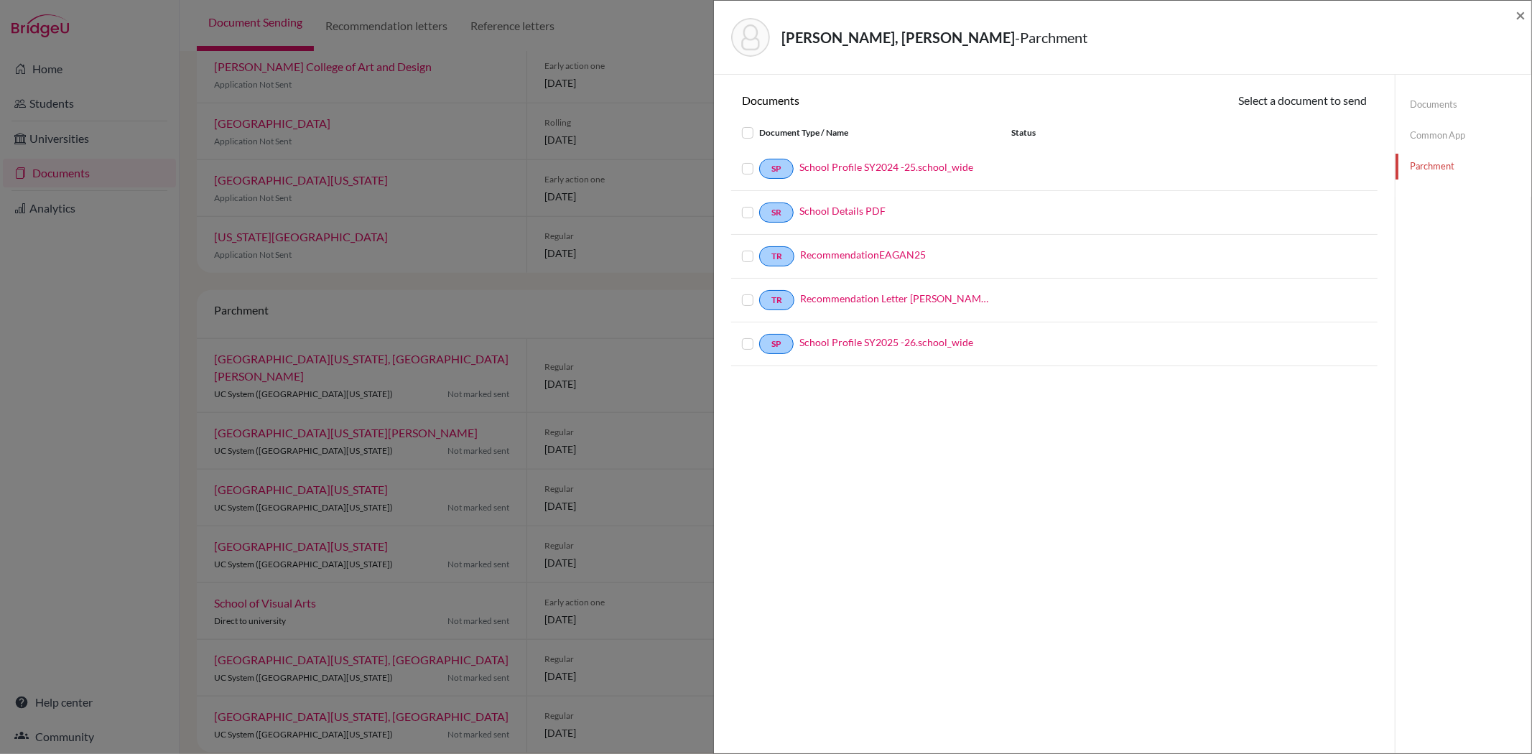
click at [759, 160] on label at bounding box center [759, 160] width 0 height 0
click at [0, 0] on input "checkbox" at bounding box center [0, 0] width 0 height 0
click at [759, 162] on label at bounding box center [759, 162] width 0 height 0
click at [0, 0] on input "checkbox" at bounding box center [0, 0] width 0 height 0
click at [1521, 17] on span "×" at bounding box center [1521, 14] width 10 height 21
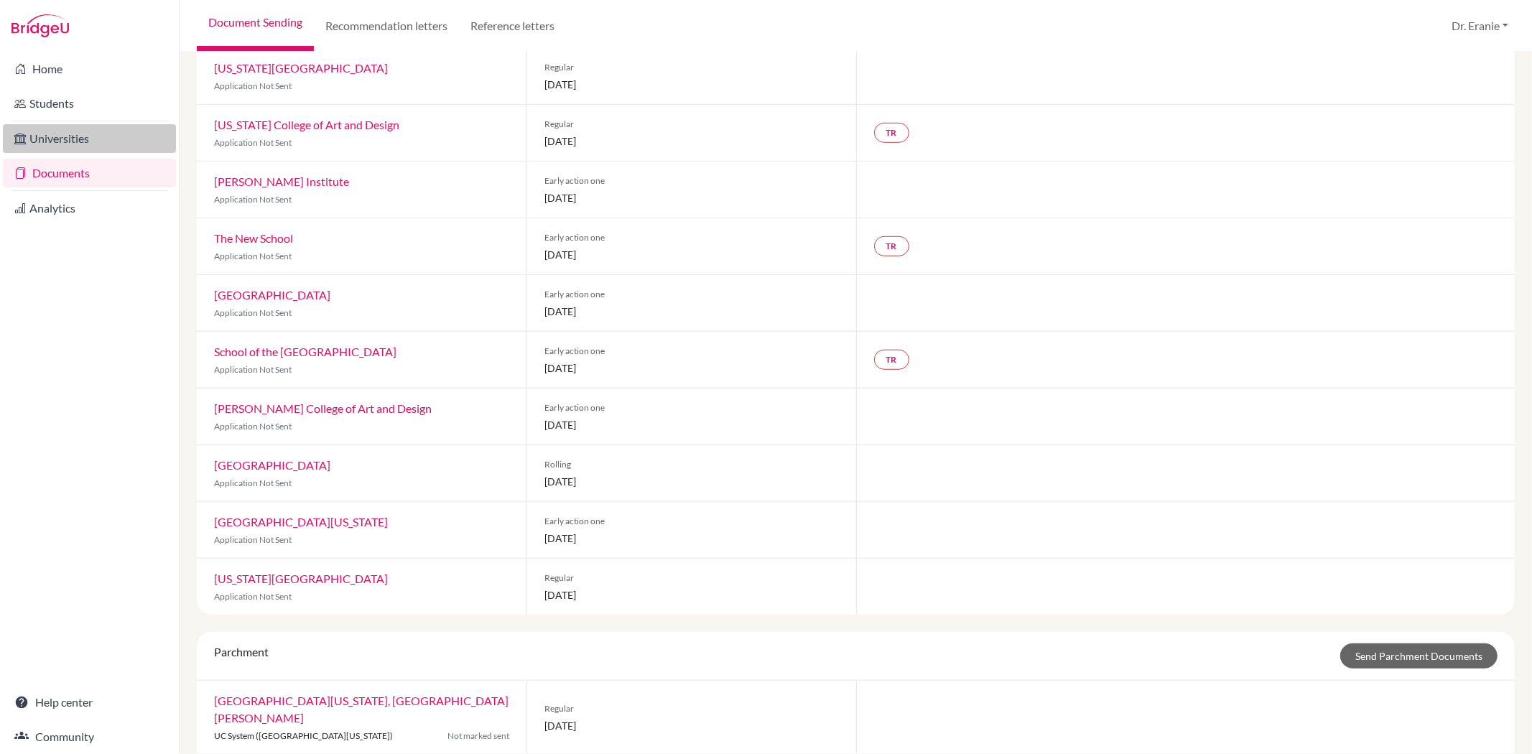
scroll to position [672, 0]
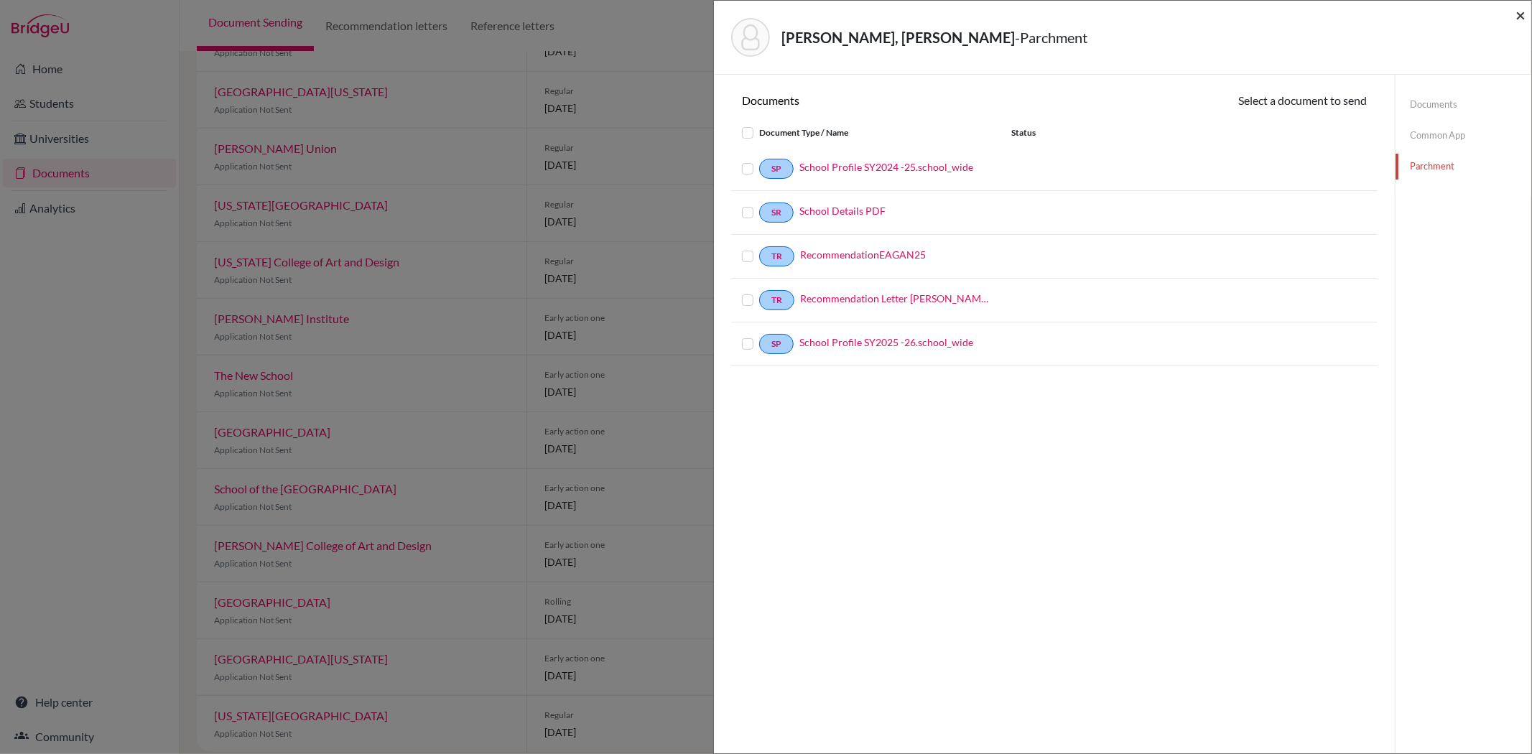
click at [1518, 14] on span "×" at bounding box center [1521, 14] width 10 height 21
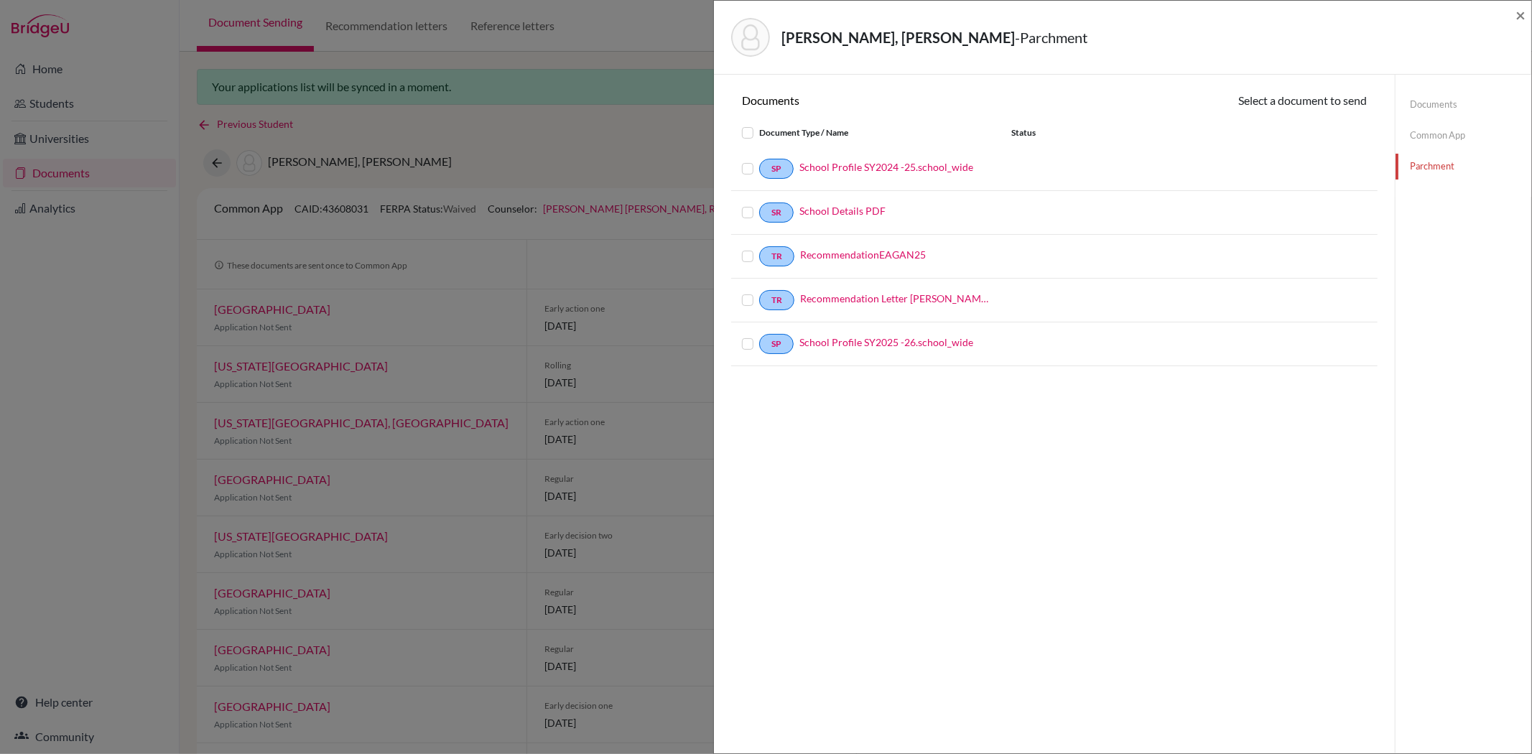
click at [1528, 19] on div "Hsu, Eagan Ting-Wei - Parchment ×" at bounding box center [1122, 38] width 817 height 74
click at [1524, 13] on span "×" at bounding box center [1521, 14] width 10 height 21
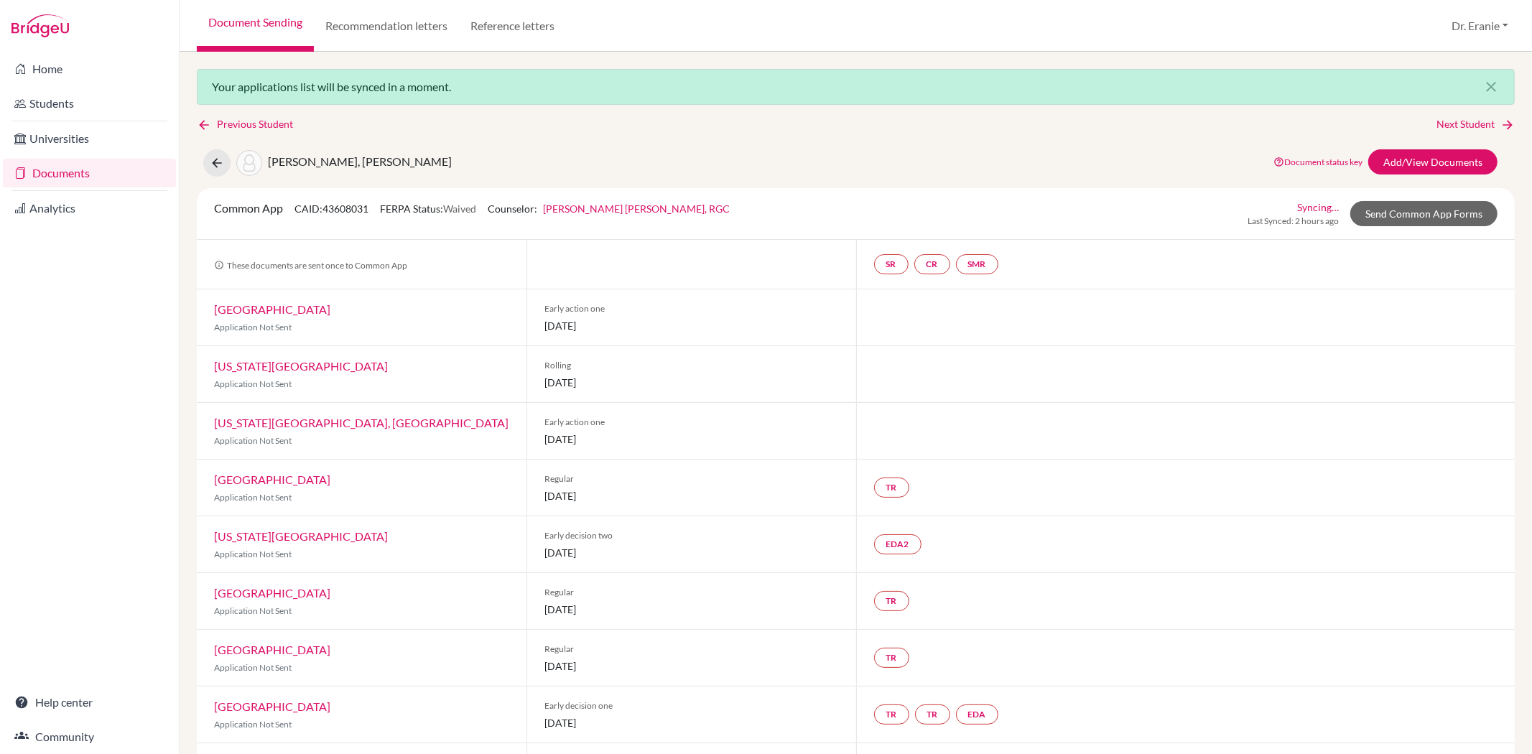
click at [1317, 206] on link "Syncing…" at bounding box center [1318, 207] width 42 height 15
click at [78, 174] on link "Documents" at bounding box center [89, 173] width 173 height 29
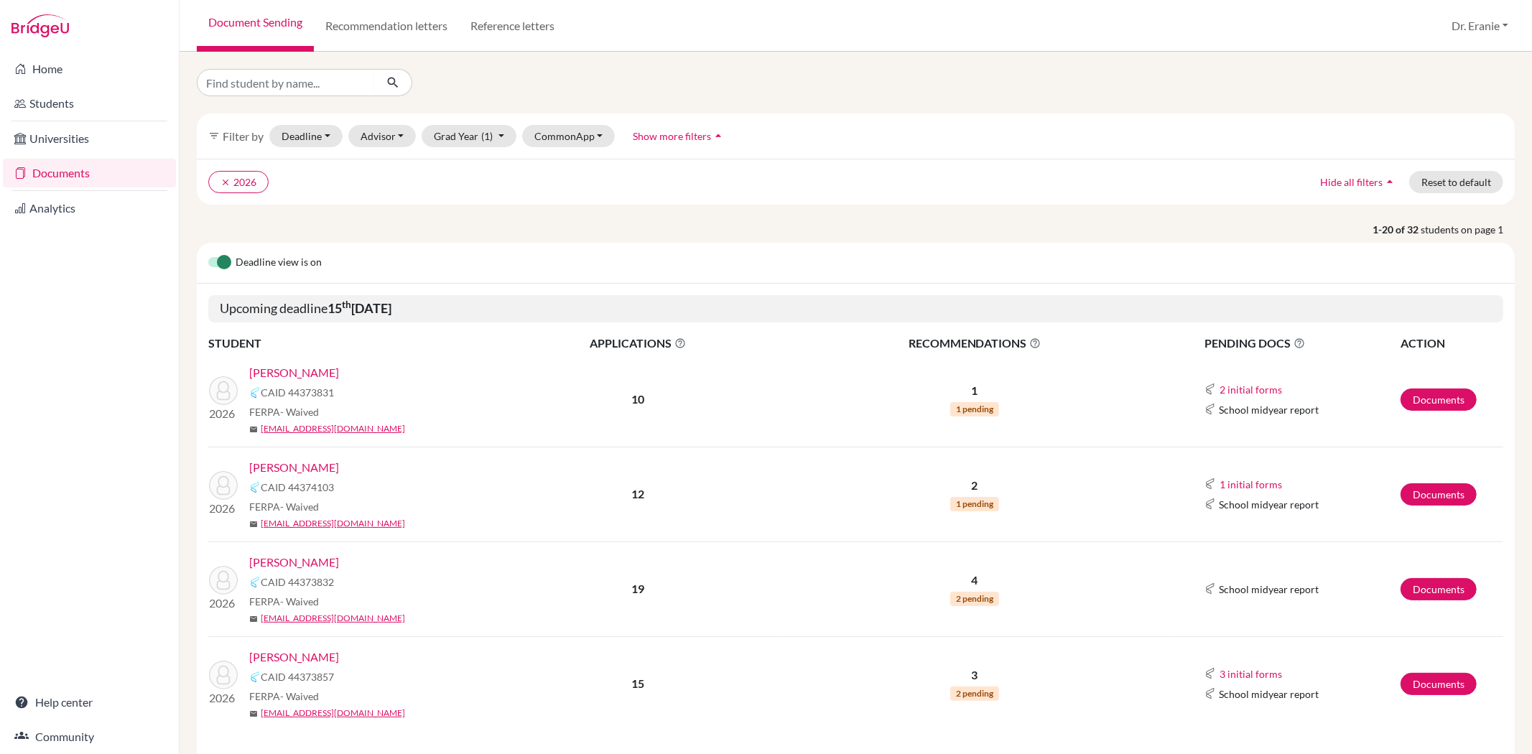
click at [281, 467] on link "Kang, Liyeh" at bounding box center [294, 467] width 90 height 17
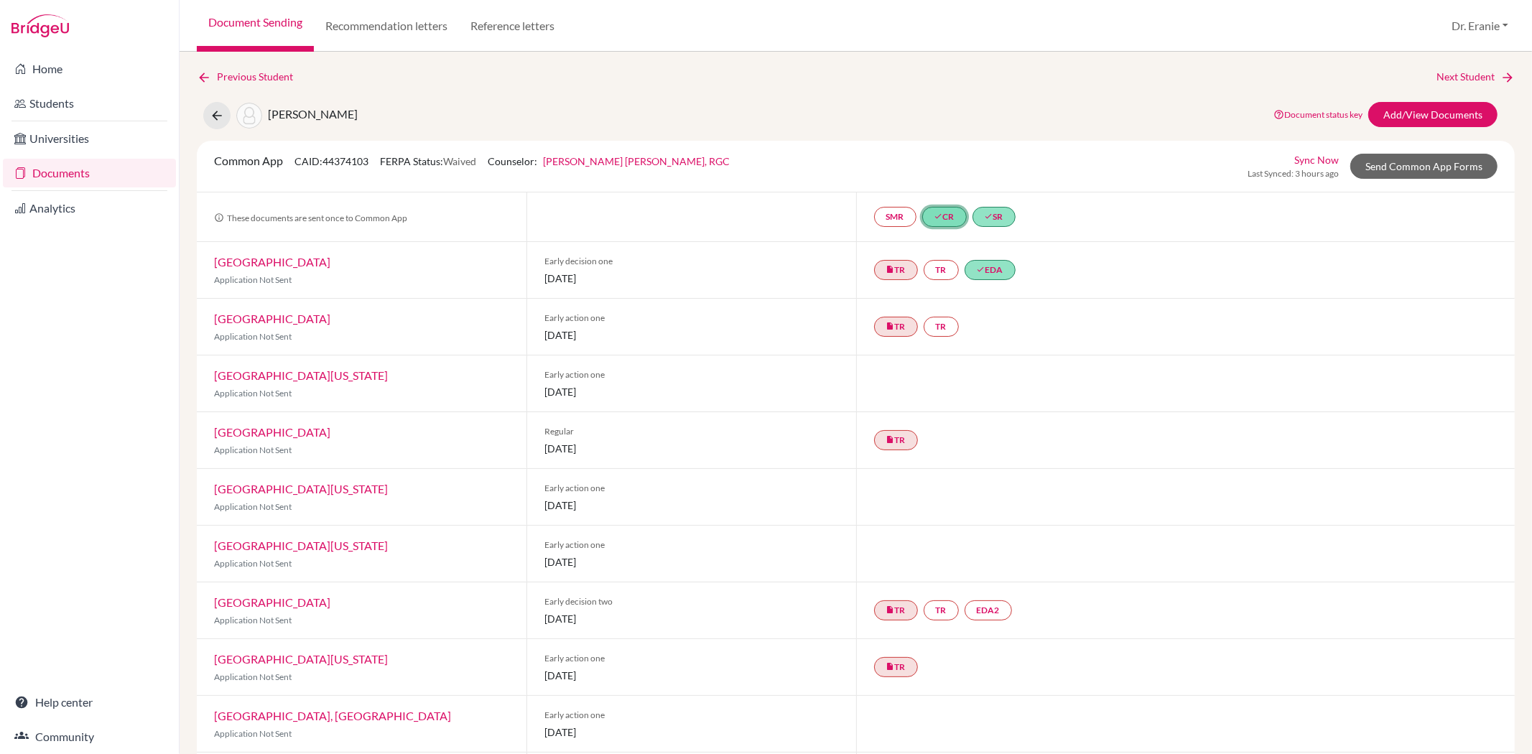
click at [936, 215] on icon "done" at bounding box center [939, 216] width 9 height 9
click at [914, 140] on link "Liyeh Kang College Counselor's Recommendation Letter" at bounding box center [947, 148] width 140 height 27
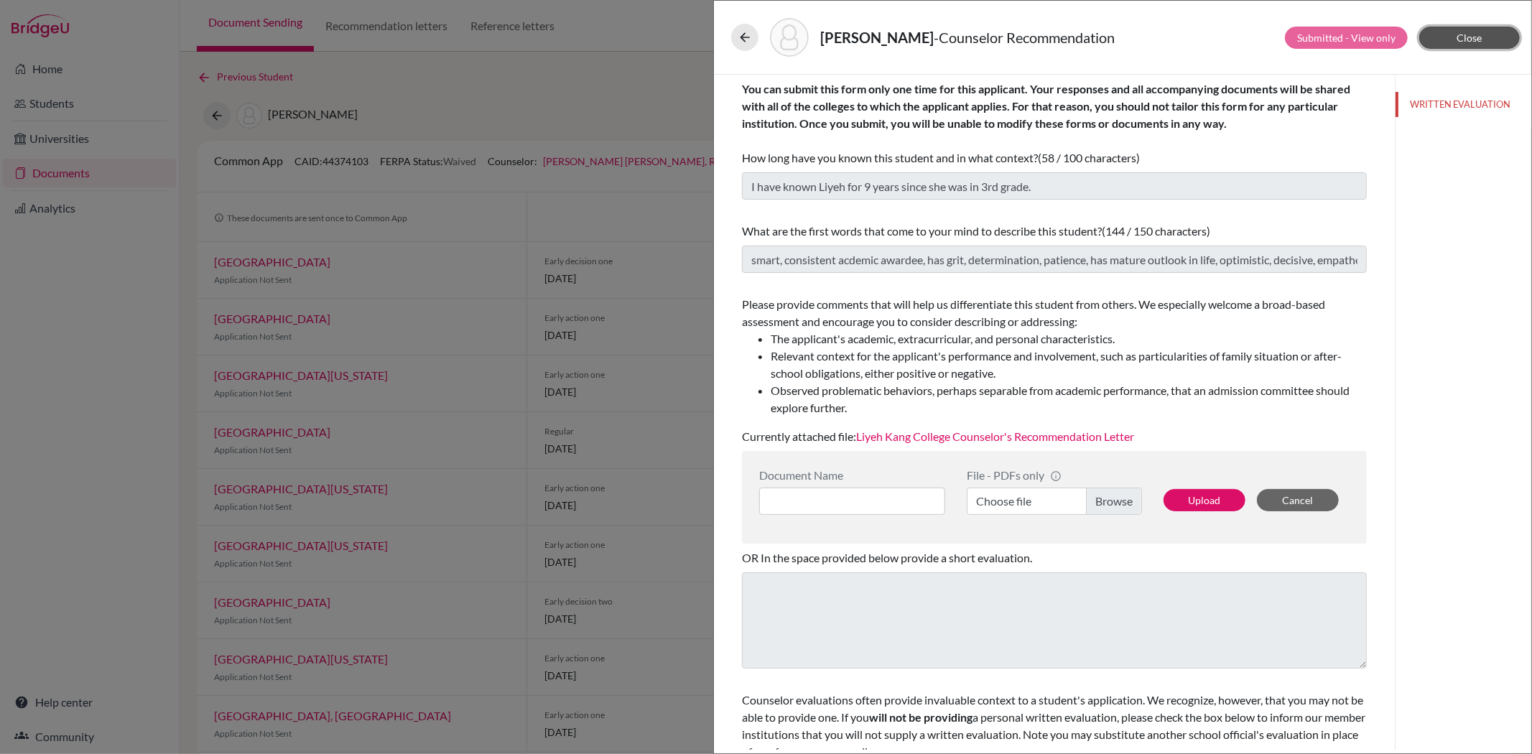
click at [1470, 30] on button "Close" at bounding box center [1469, 38] width 101 height 22
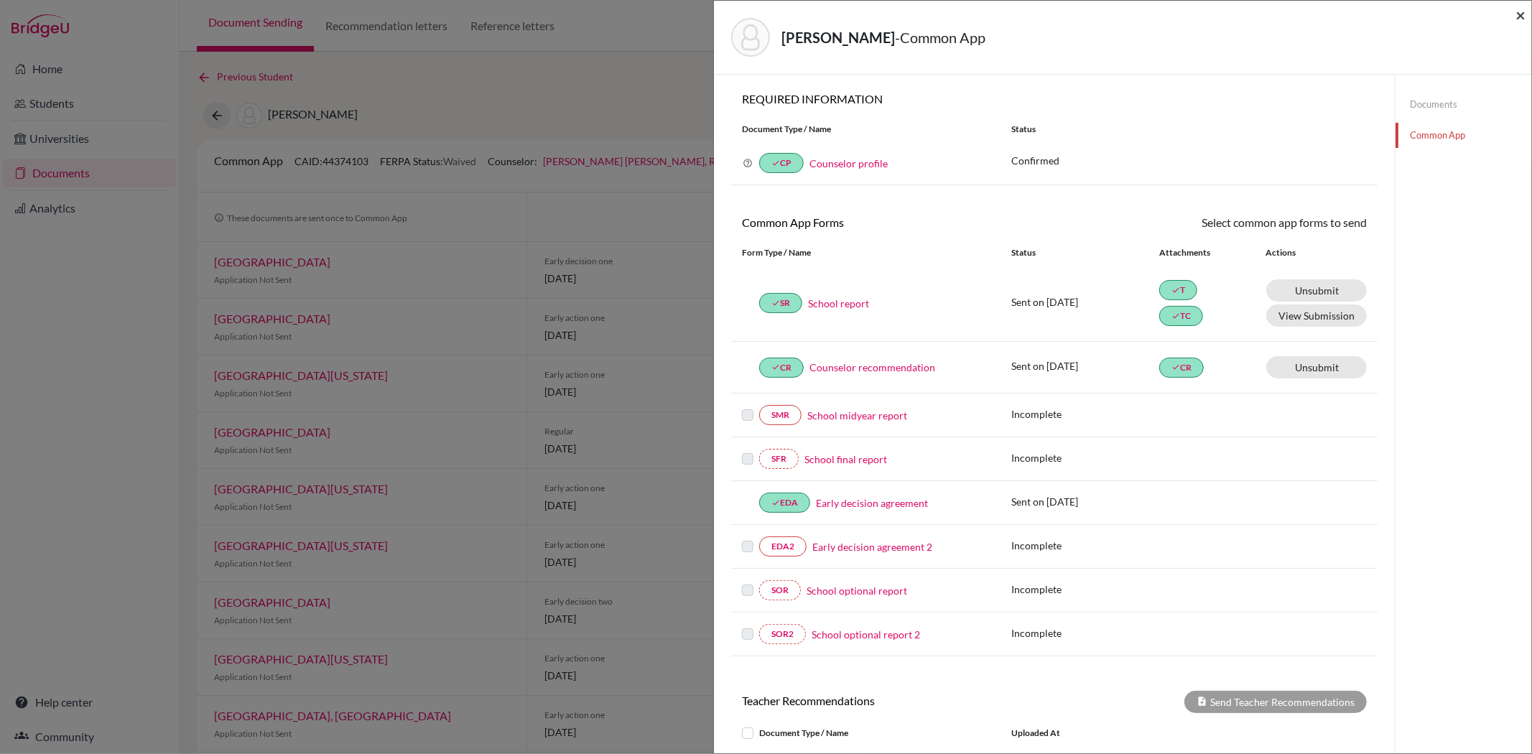
click at [1516, 14] on span "×" at bounding box center [1521, 14] width 10 height 21
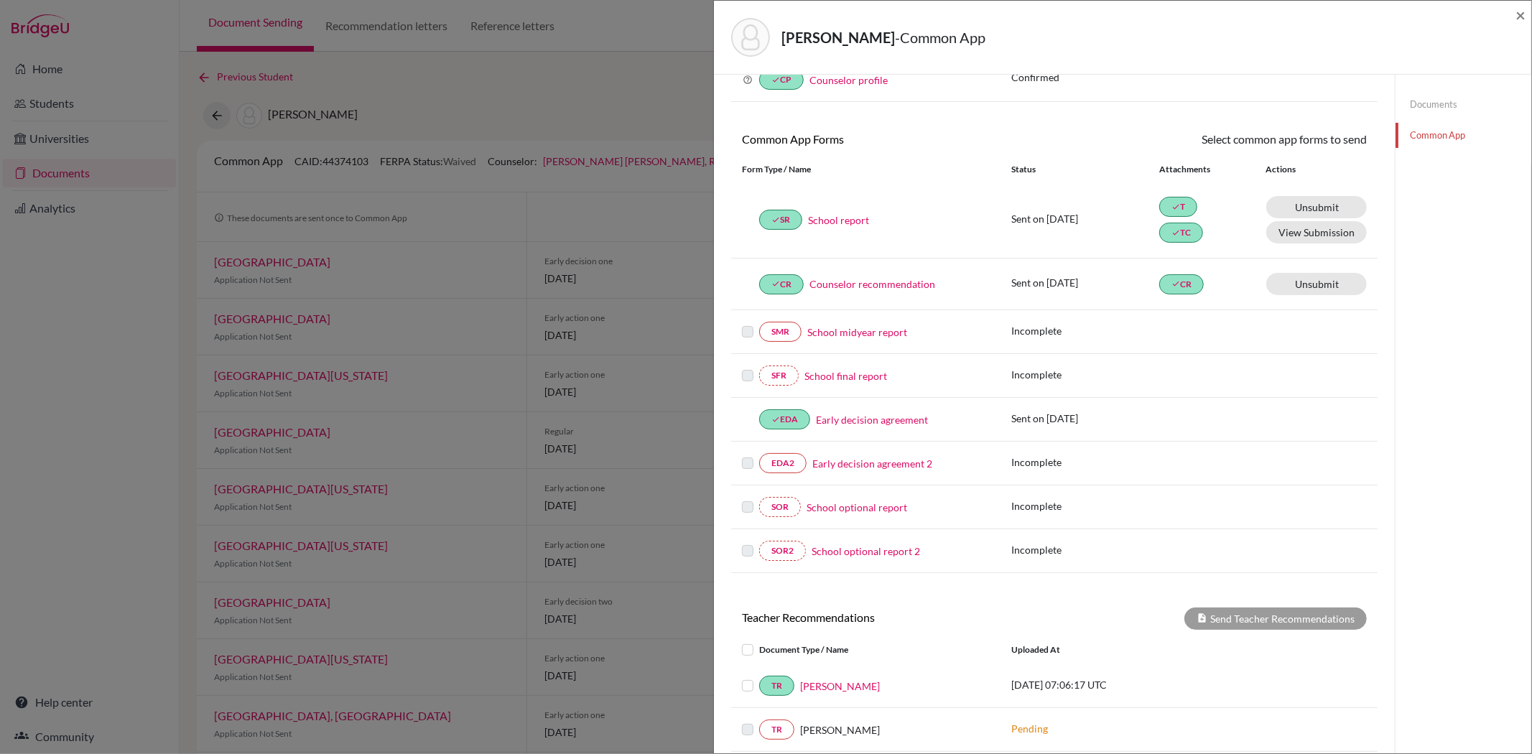
scroll to position [238, 0]
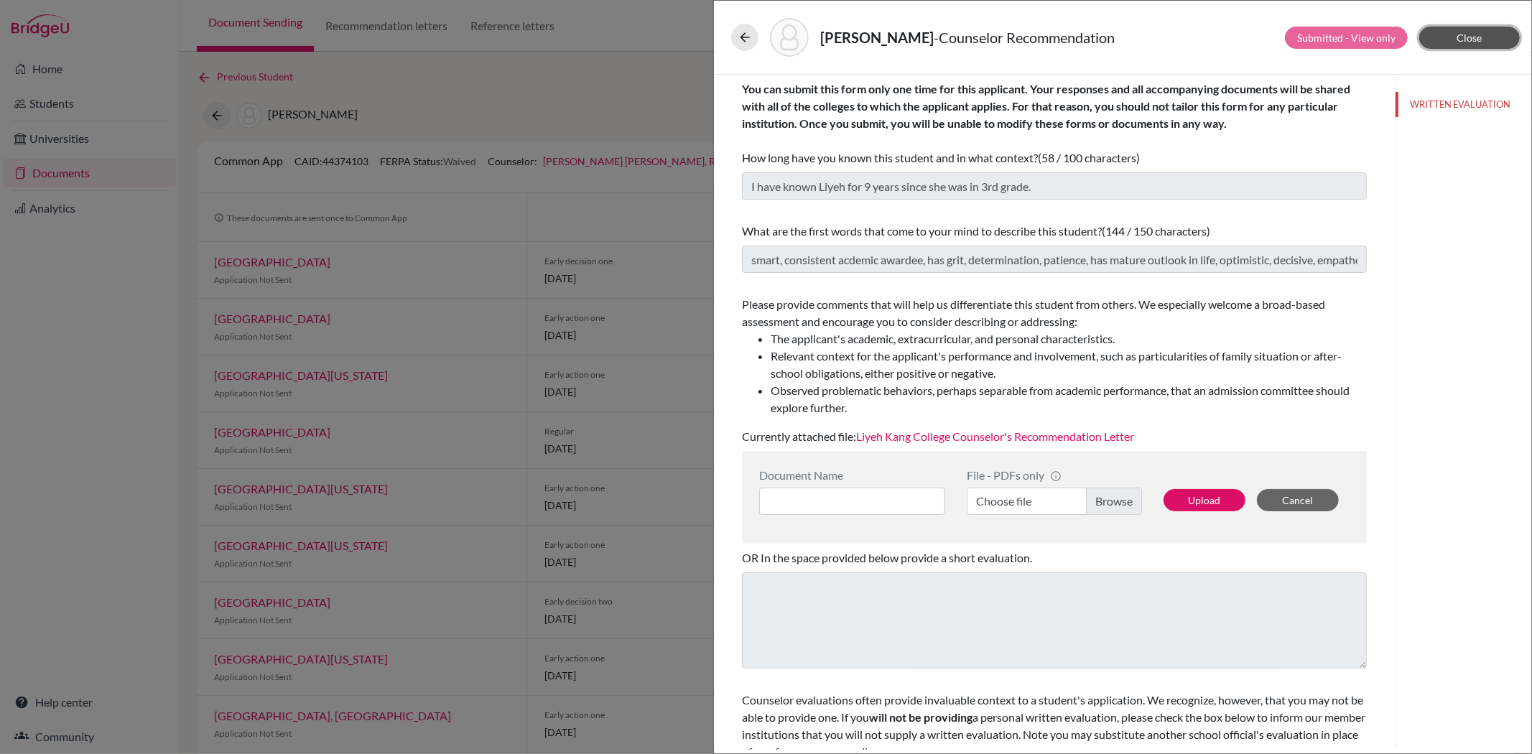
click at [1488, 43] on button "Close" at bounding box center [1469, 38] width 101 height 22
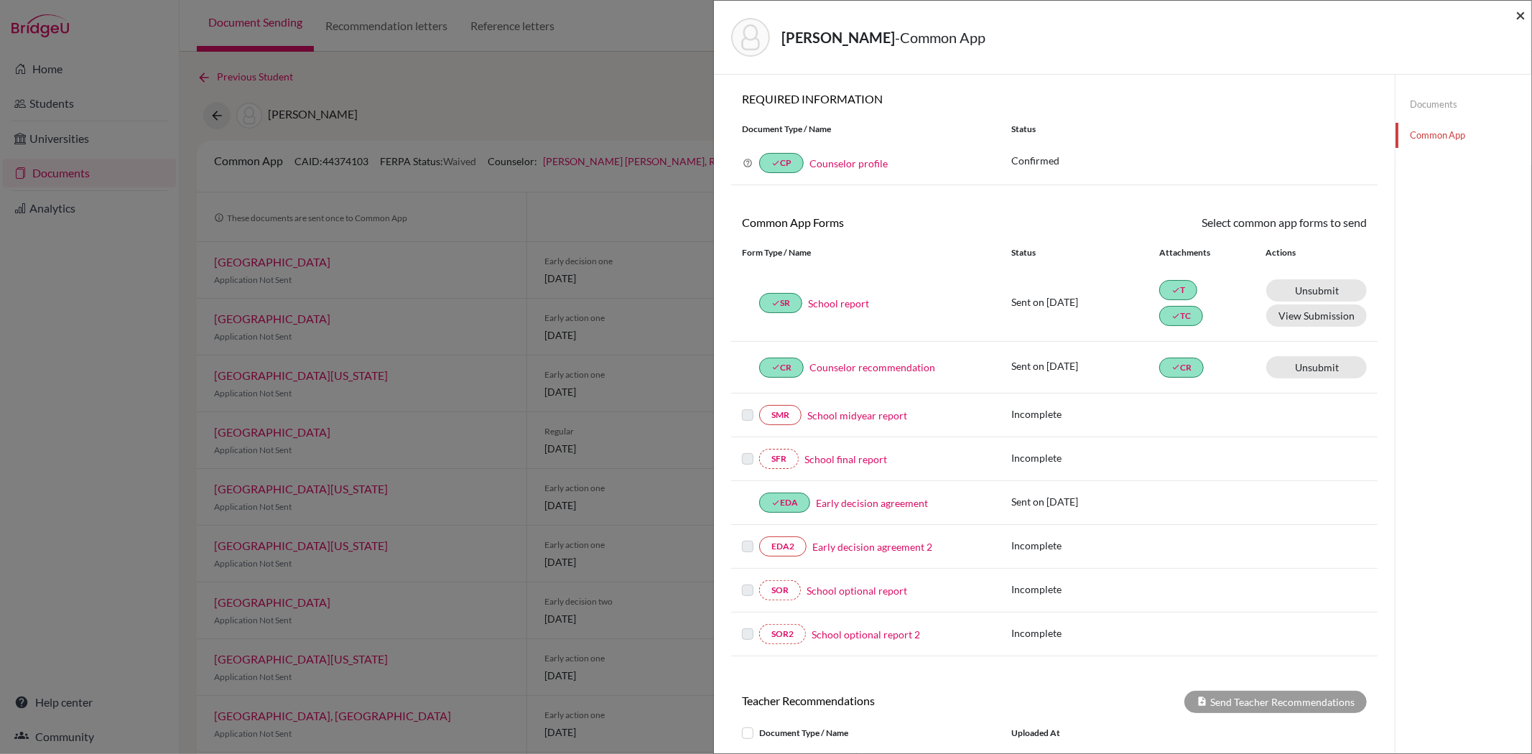
click at [1519, 13] on span "×" at bounding box center [1521, 14] width 10 height 21
click at [1520, 17] on span "×" at bounding box center [1521, 14] width 10 height 21
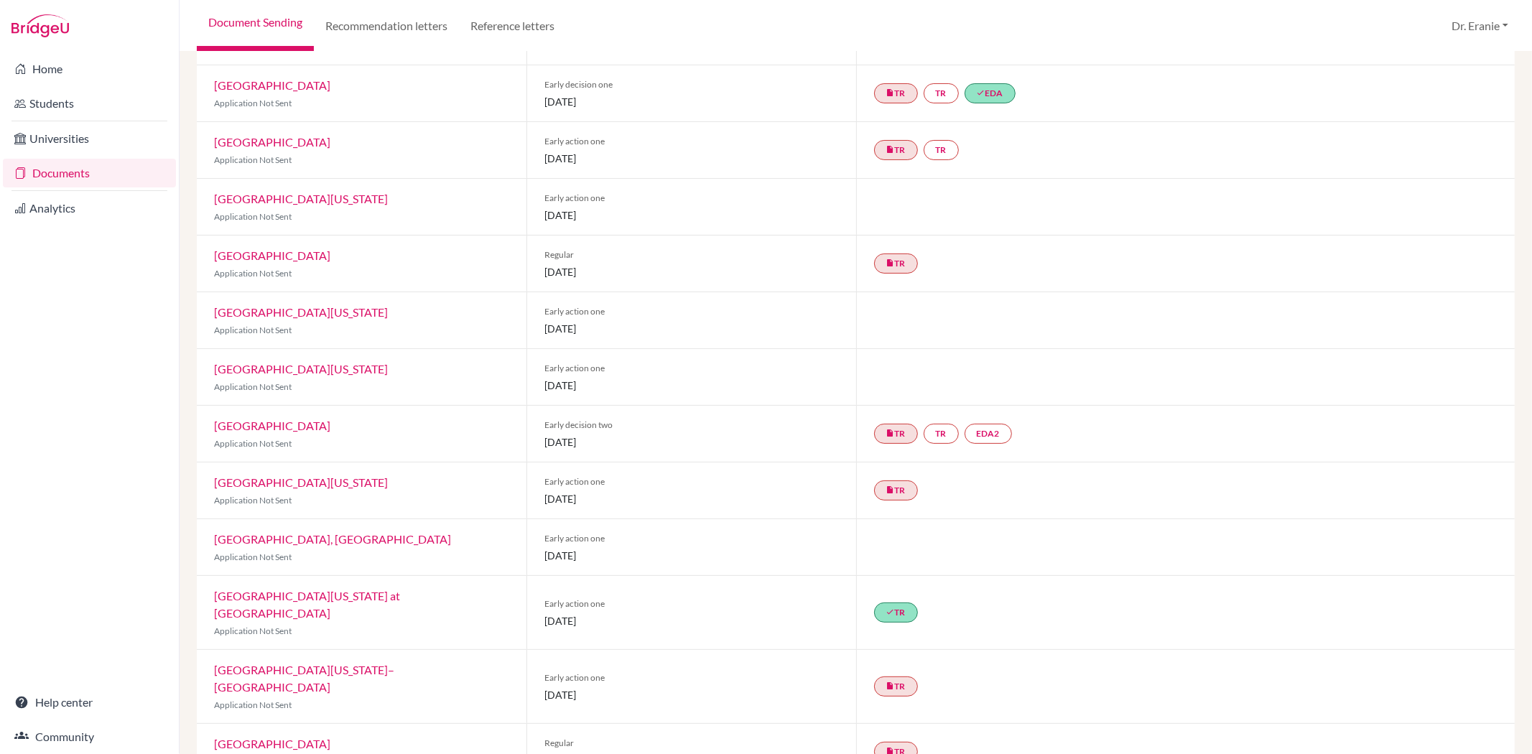
scroll to position [185, 0]
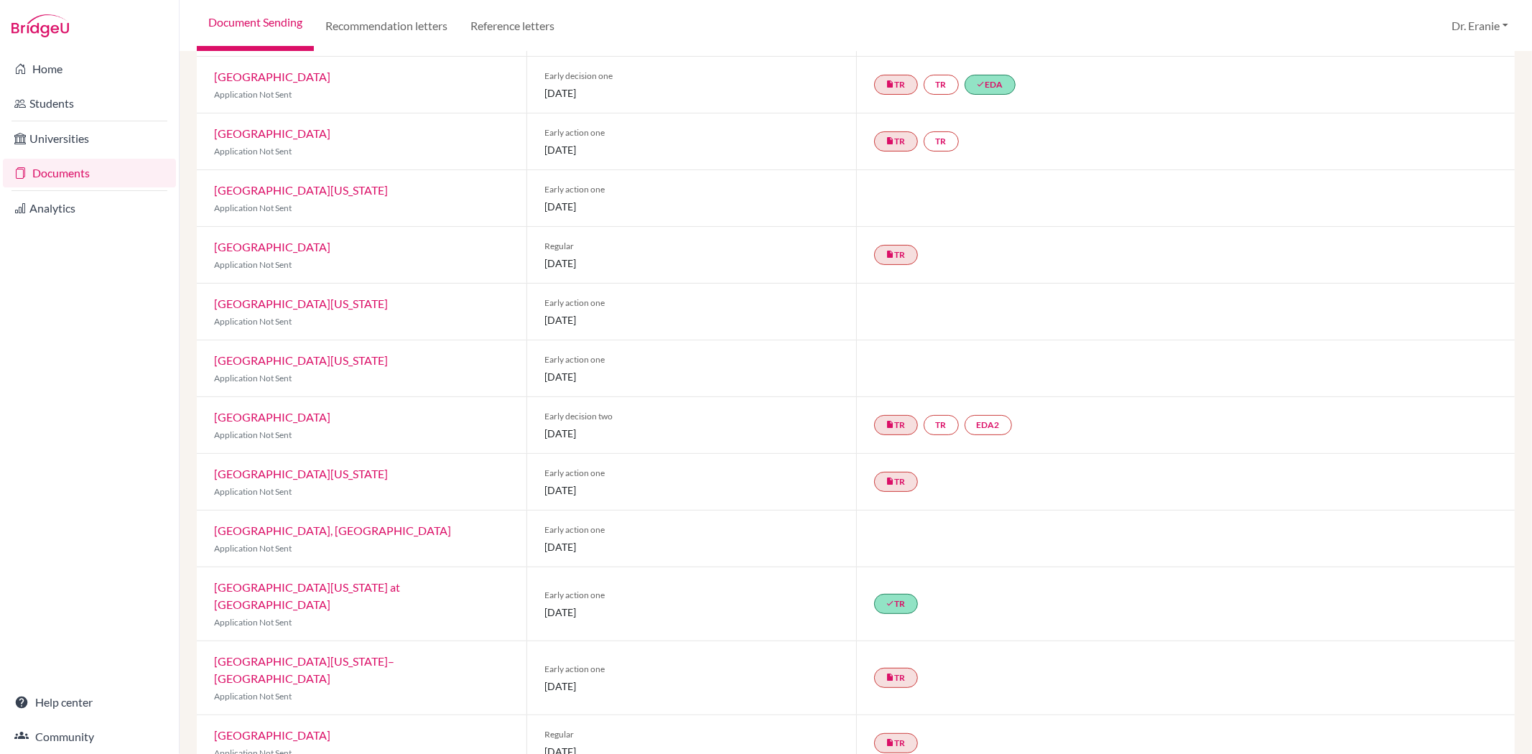
click at [575, 297] on span "Early action one" at bounding box center [691, 303] width 295 height 13
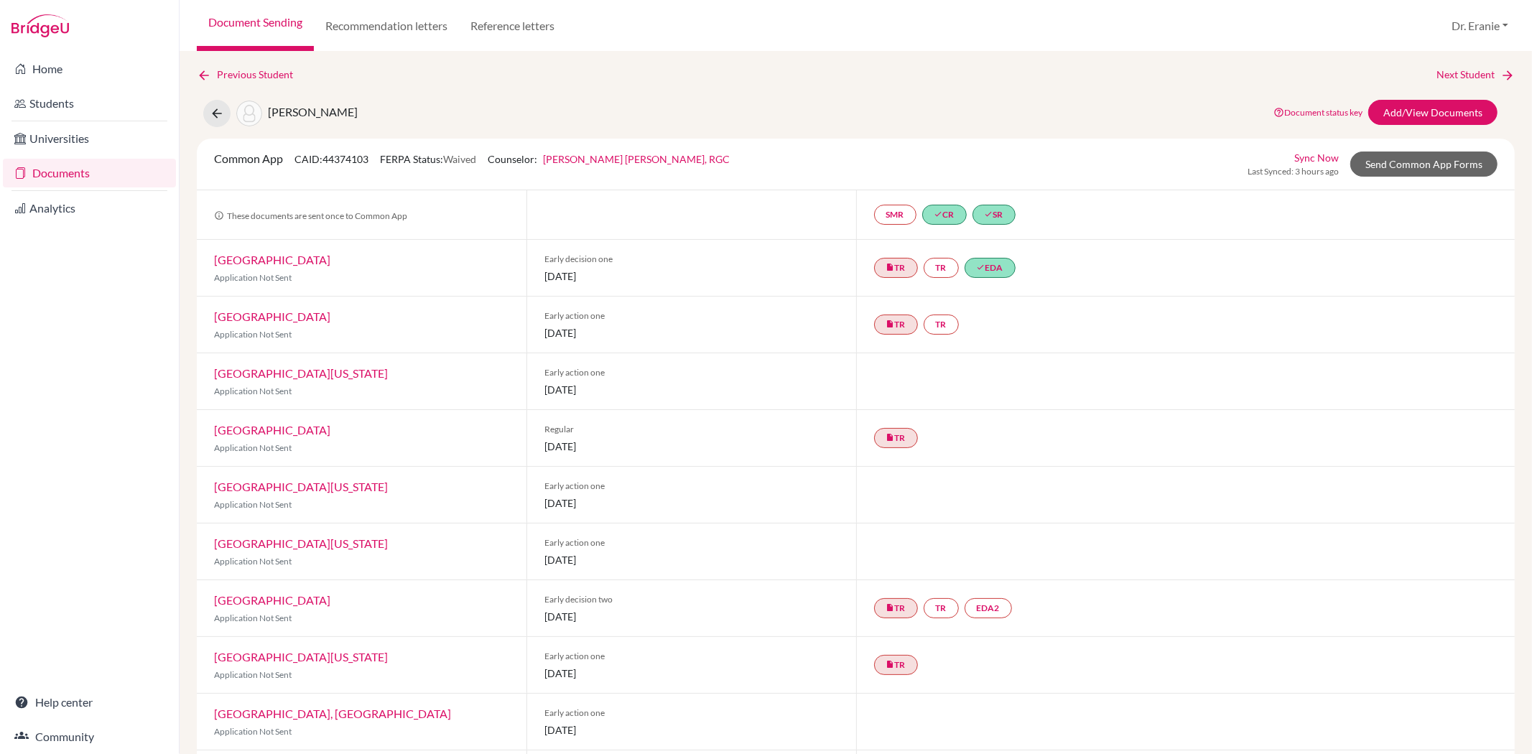
scroll to position [0, 0]
